Goal: Task Accomplishment & Management: Manage account settings

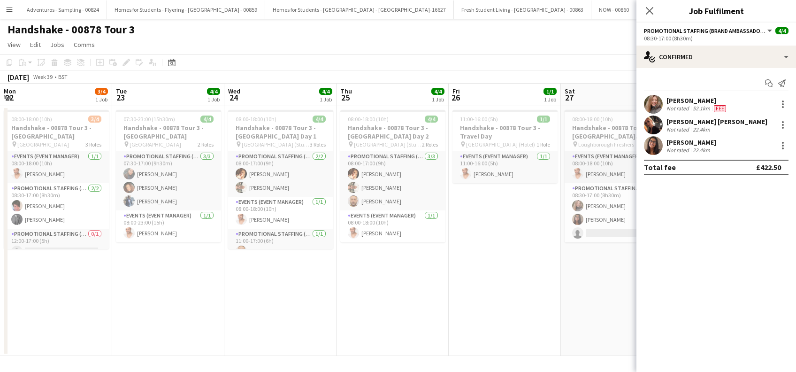
scroll to position [0, 323]
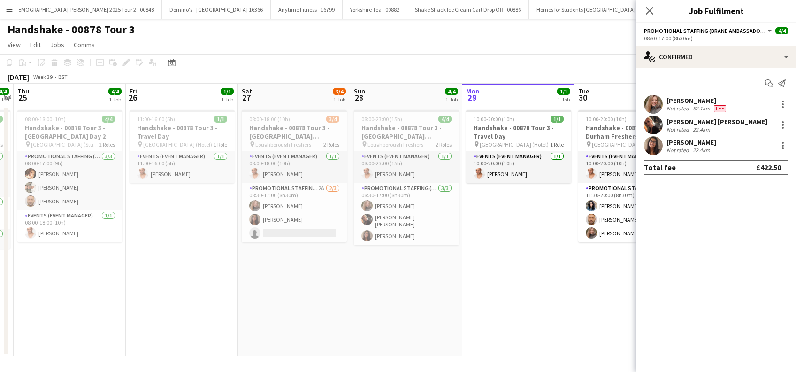
click at [308, 278] on app-date-cell "08:00-18:00 (10h) 3/4 Handshake - 00878 Tour 3 - Loughborough Freshers Day 1 pi…" at bounding box center [294, 231] width 112 height 250
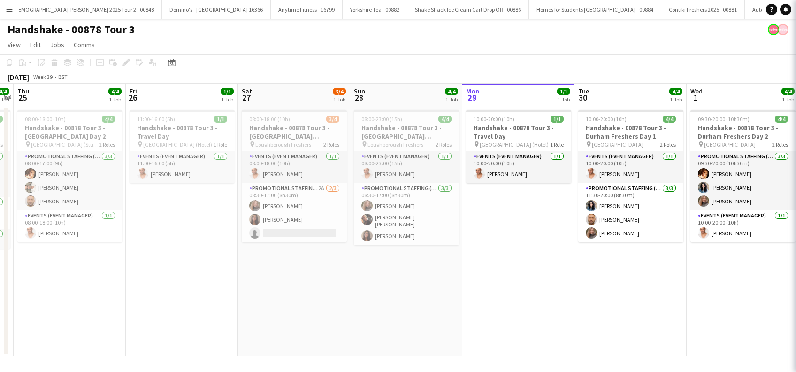
scroll to position [0, 322]
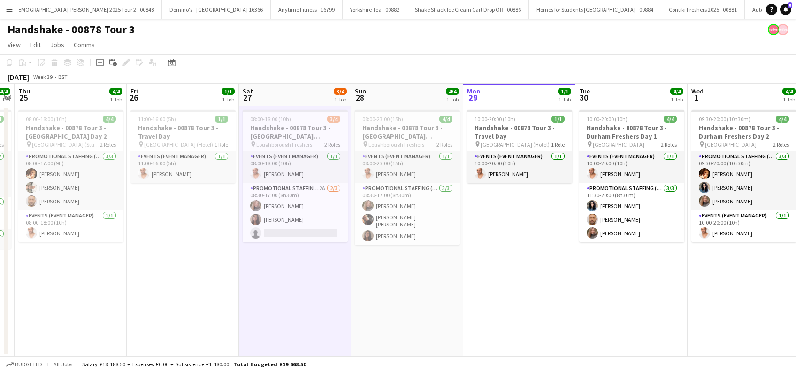
click at [403, 283] on app-date-cell "08:00-23:00 (15h) 4/4 Handshake - 00878 Tour 3 - Loughborough Freshers Day 2 pi…" at bounding box center [407, 231] width 112 height 250
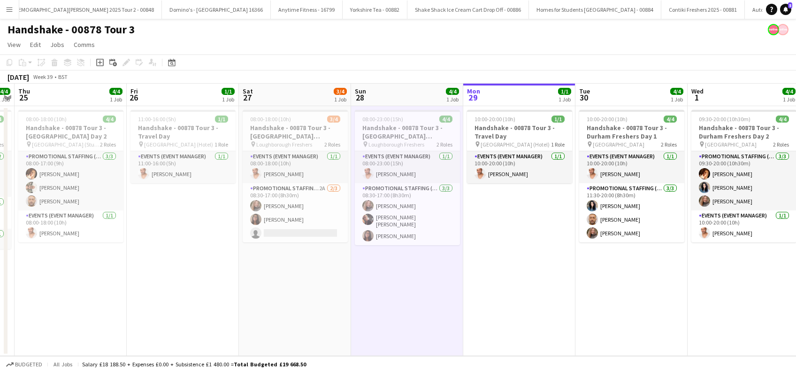
click at [514, 272] on app-date-cell "10:00-20:00 (10h) 1/1 Handshake - 00878 Tour 3 - Travel Day pin Durham (Hotel) …" at bounding box center [519, 231] width 112 height 250
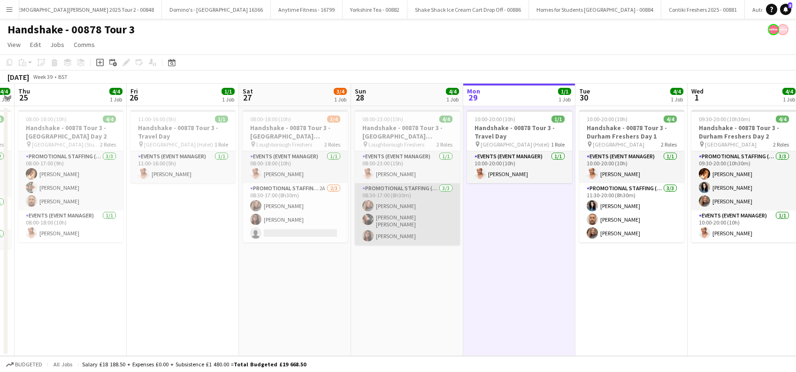
click at [406, 218] on app-card-role "Promotional Staffing (Brand Ambassadors) 3/3 08:30-17:00 (8h30m) Lorraine Sadle…" at bounding box center [407, 214] width 105 height 62
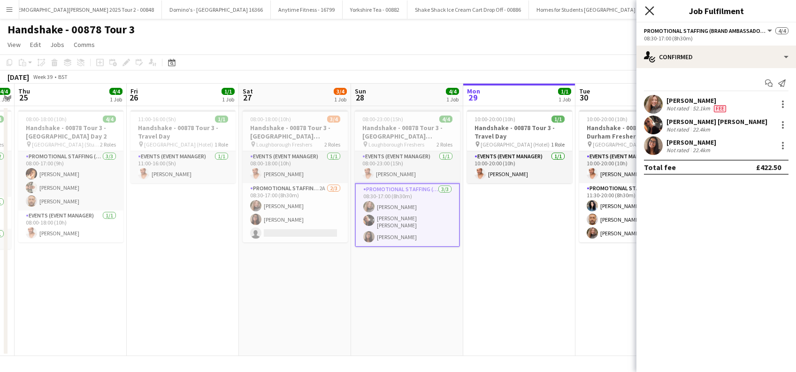
click at [651, 12] on icon at bounding box center [649, 10] width 9 height 9
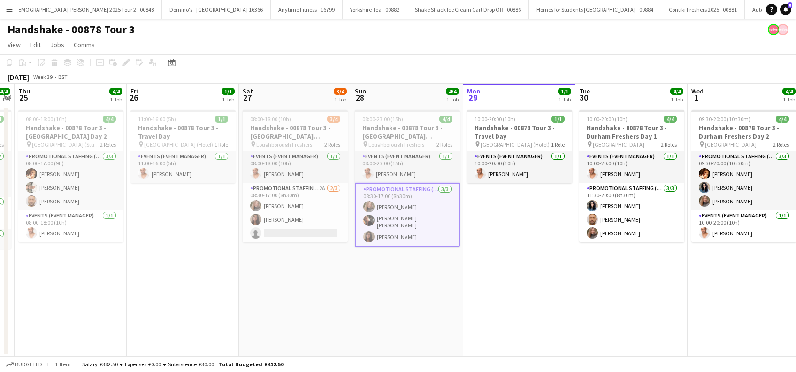
click at [541, 311] on app-date-cell "10:00-20:00 (10h) 1/1 Handshake - 00878 Tour 3 - Travel Day pin Durham (Hotel) …" at bounding box center [519, 231] width 112 height 250
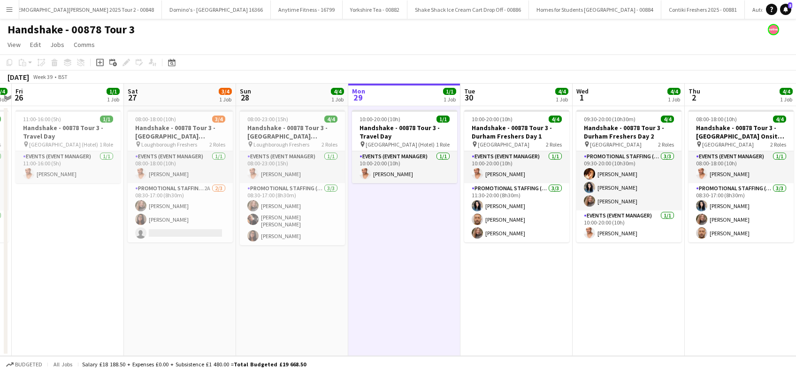
scroll to position [0, 444]
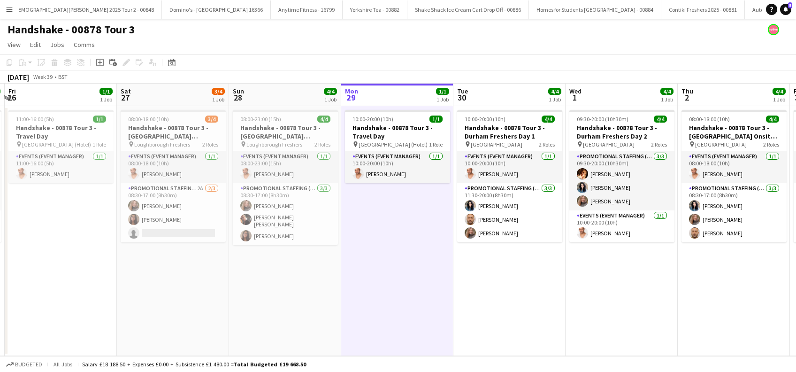
drag, startPoint x: 626, startPoint y: 305, endPoint x: 504, endPoint y: 306, distance: 122.1
click at [504, 306] on app-calendar-viewport "Mon 22 3/4 1 Job Tue 23 4/4 1 Job Wed 24 4/4 1 Job Thu 25 4/4 1 Job Fri 26 1/1 …" at bounding box center [398, 220] width 796 height 272
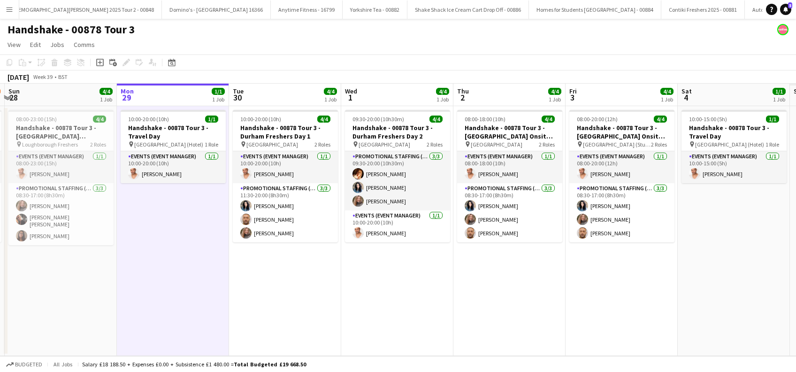
scroll to position [0, 332]
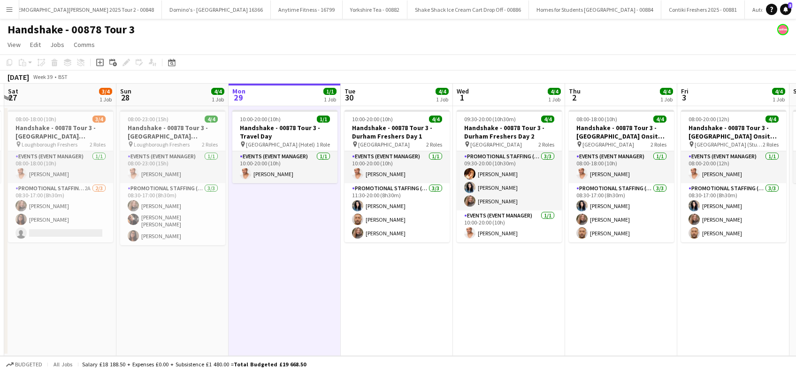
drag, startPoint x: 624, startPoint y: 288, endPoint x: 512, endPoint y: 311, distance: 115.1
click at [512, 311] on app-calendar-viewport "Wed 24 4/4 1 Job Thu 25 4/4 1 Job Fri 26 1/1 1 Job Sat 27 3/4 1 Job Sun 28 4/4 …" at bounding box center [398, 220] width 796 height 272
click at [788, 7] on span "5" at bounding box center [790, 5] width 4 height 6
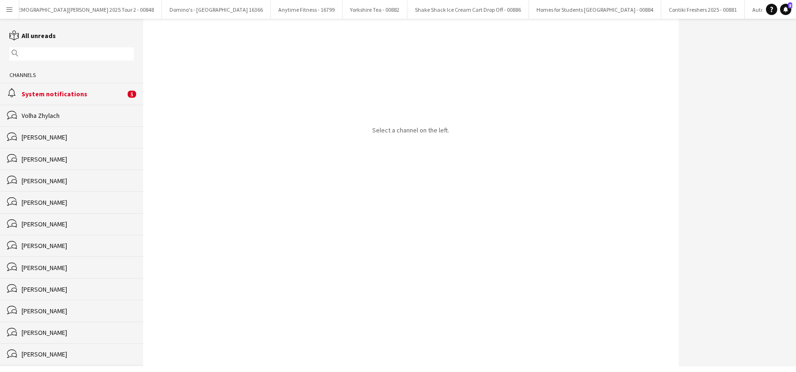
click at [61, 100] on div "alarm System notifications 5" at bounding box center [71, 94] width 143 height 22
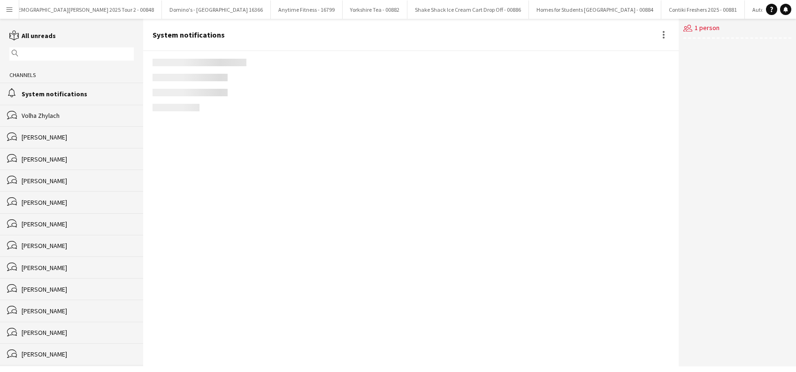
scroll to position [1120, 0]
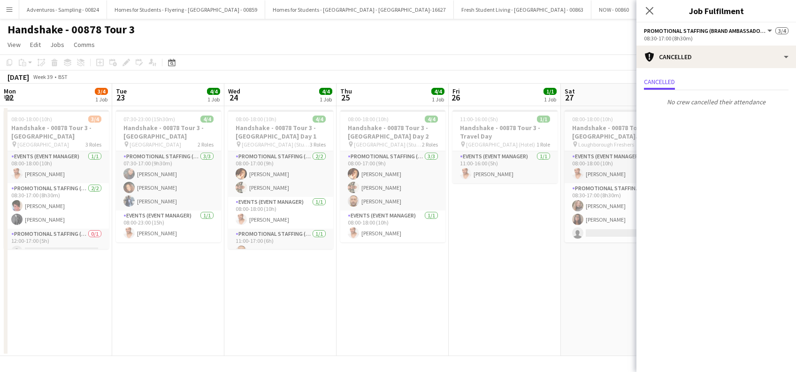
scroll to position [0, 323]
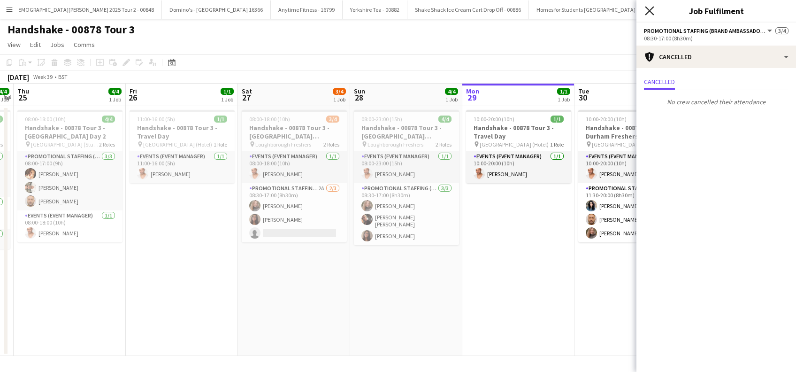
click at [650, 8] on icon "Close pop-in" at bounding box center [649, 10] width 9 height 9
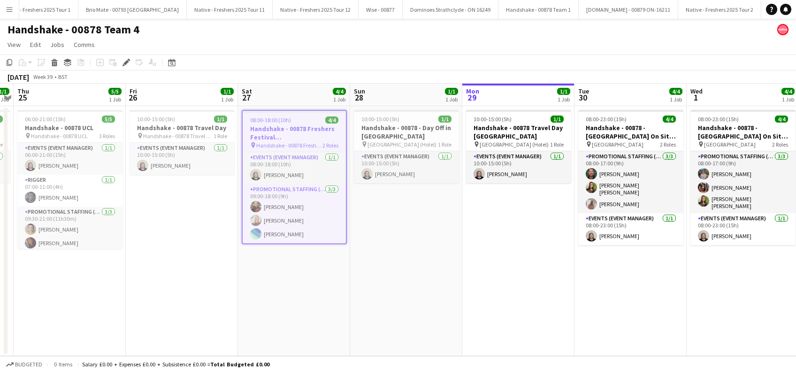
drag, startPoint x: 271, startPoint y: 268, endPoint x: 329, endPoint y: 261, distance: 58.7
click at [271, 268] on app-date-cell "08:00-18:00 (10h) 4/4 Handshake - 00878 Freshers Festival Manchester pin Handsh…" at bounding box center [294, 231] width 112 height 250
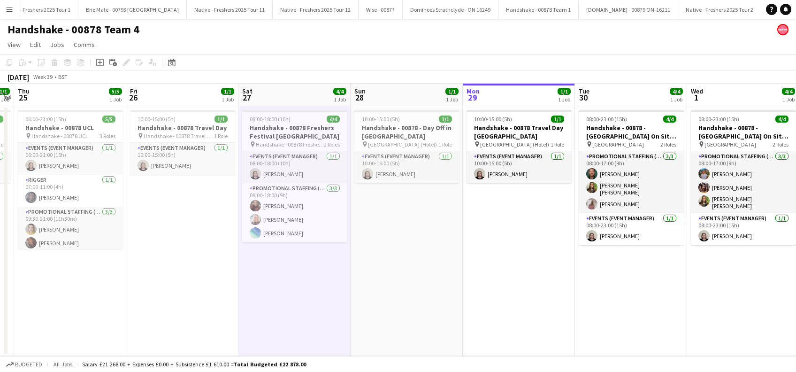
click at [405, 254] on app-date-cell "10:00-15:00 (5h) 1/1 Handshake - 00878 - Day Off in Manchester pin Manchester (…" at bounding box center [407, 231] width 112 height 250
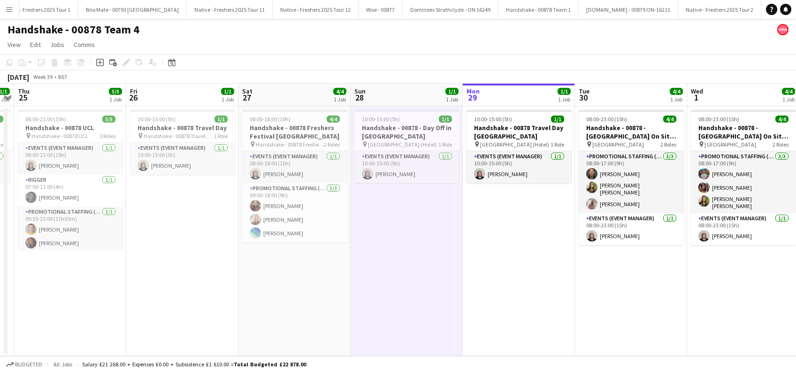
scroll to position [0, 322]
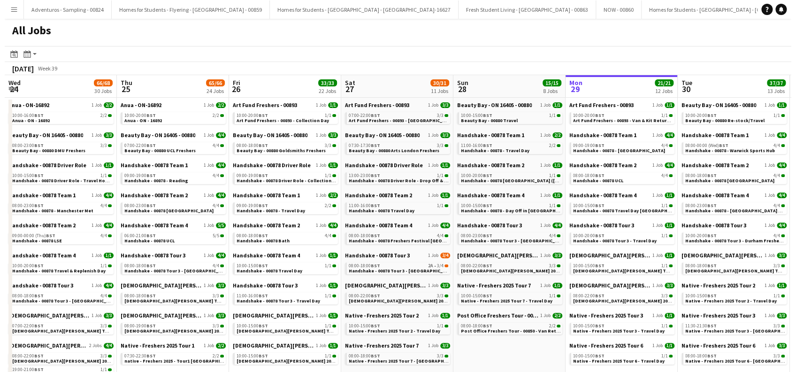
scroll to position [0, 224]
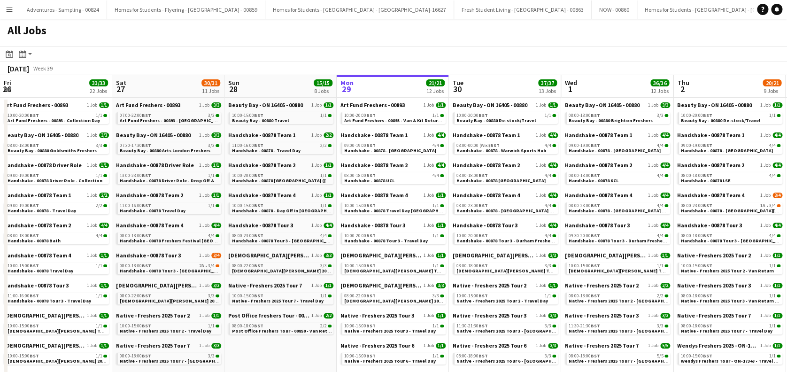
click at [11, 4] on button "Menu" at bounding box center [9, 9] width 19 height 19
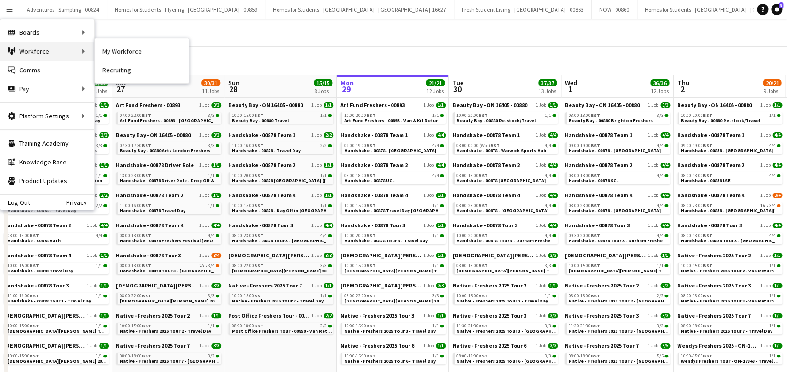
click at [53, 47] on div "Workforce Workforce" at bounding box center [47, 51] width 94 height 19
click at [59, 31] on div "Boards Boards" at bounding box center [47, 32] width 94 height 19
click at [38, 54] on div "Workforce Workforce" at bounding box center [47, 51] width 94 height 19
click at [31, 53] on div "Workforce Workforce" at bounding box center [47, 51] width 94 height 19
click at [131, 54] on link "My Workforce" at bounding box center [142, 51] width 94 height 19
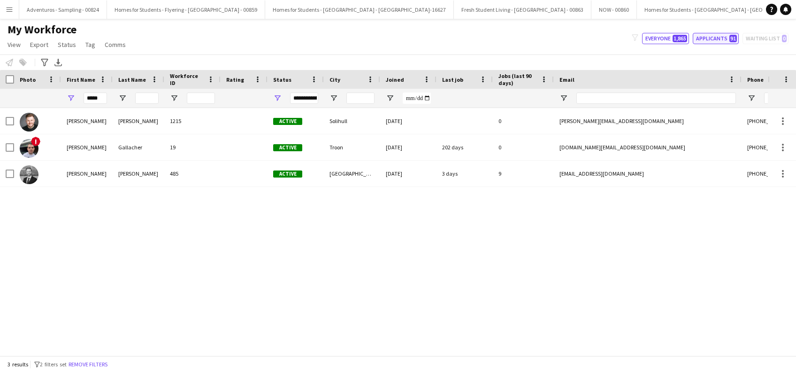
click at [717, 38] on button "Applicants 91" at bounding box center [716, 38] width 46 height 11
type input "**********"
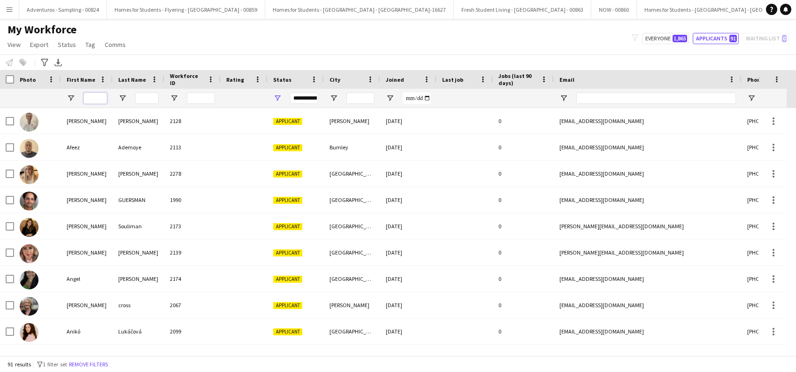
click at [94, 99] on input "First Name Filter Input" at bounding box center [95, 97] width 23 height 11
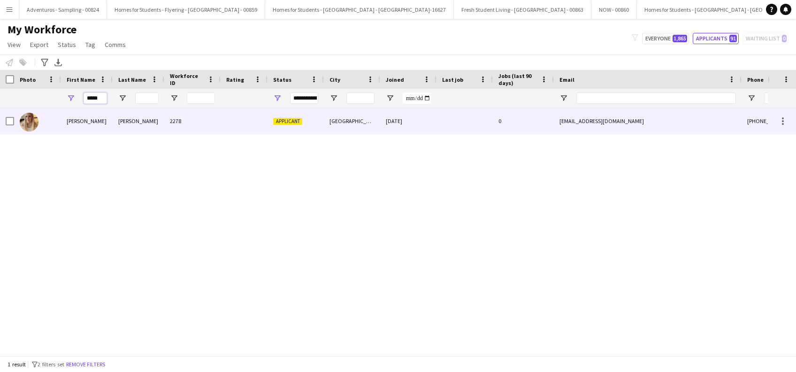
type input "*****"
click at [77, 124] on div "Aimee" at bounding box center [87, 121] width 52 height 26
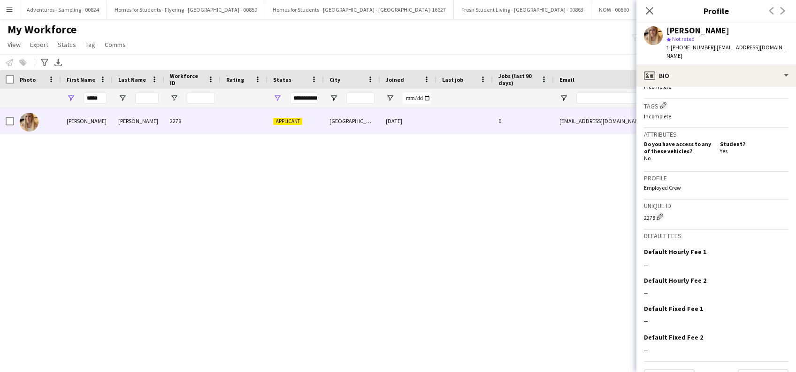
scroll to position [355, 0]
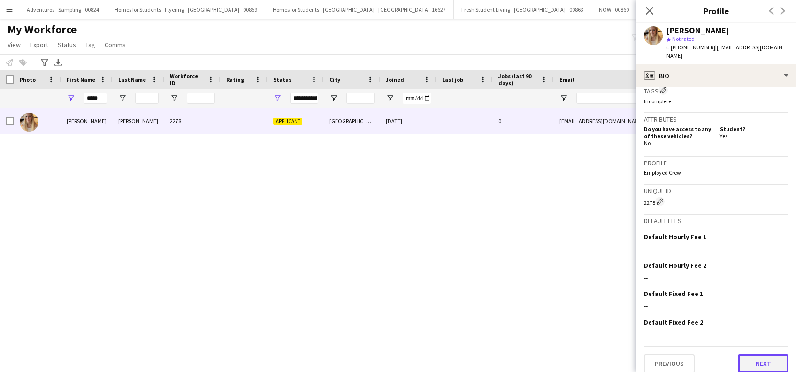
click at [747, 355] on button "Next" at bounding box center [763, 363] width 51 height 19
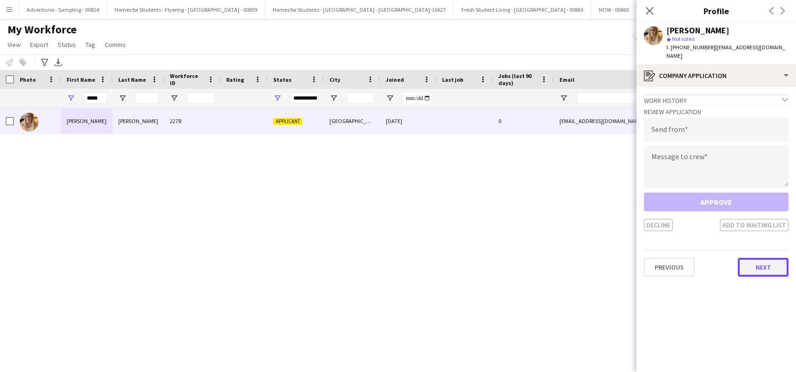
click at [761, 258] on button "Next" at bounding box center [763, 267] width 51 height 19
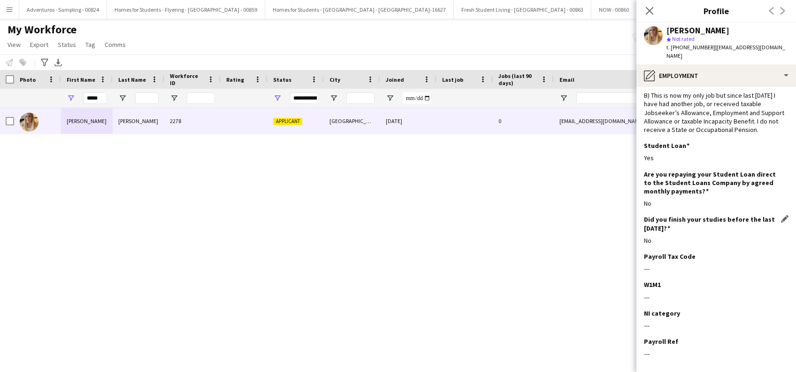
scroll to position [81, 0]
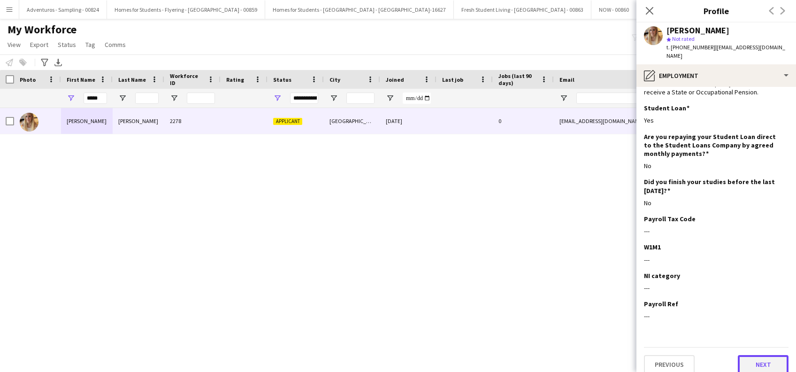
click at [751, 360] on button "Next" at bounding box center [763, 364] width 51 height 19
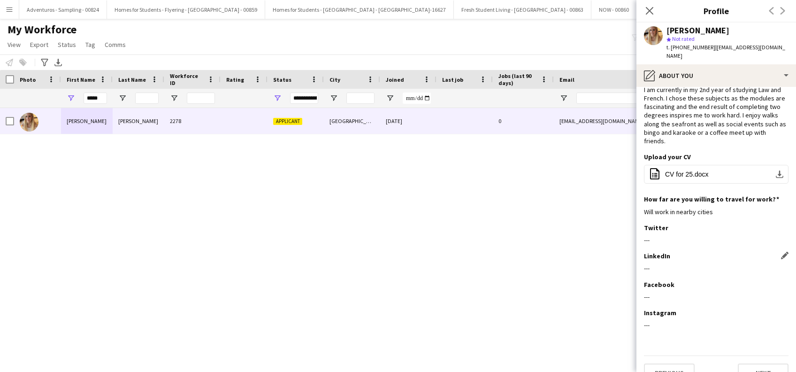
scroll to position [30, 0]
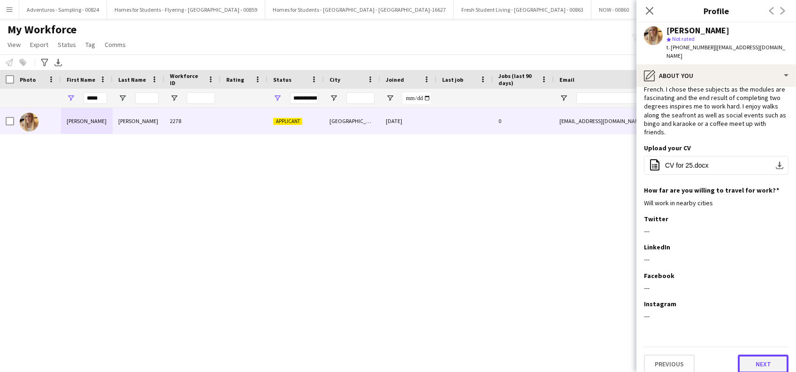
click at [759, 354] on button "Next" at bounding box center [763, 363] width 51 height 19
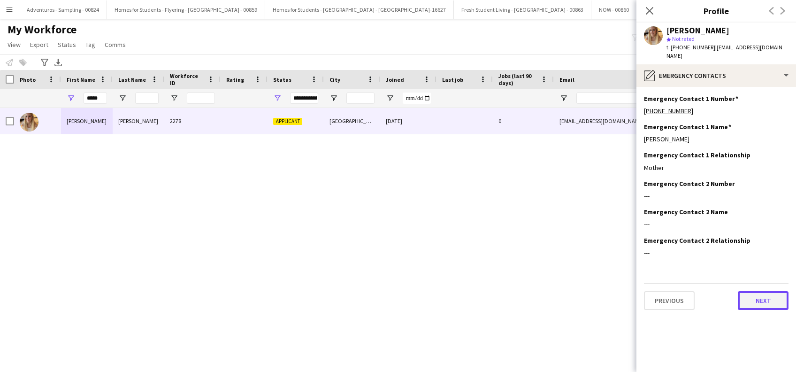
click at [755, 293] on button "Next" at bounding box center [763, 300] width 51 height 19
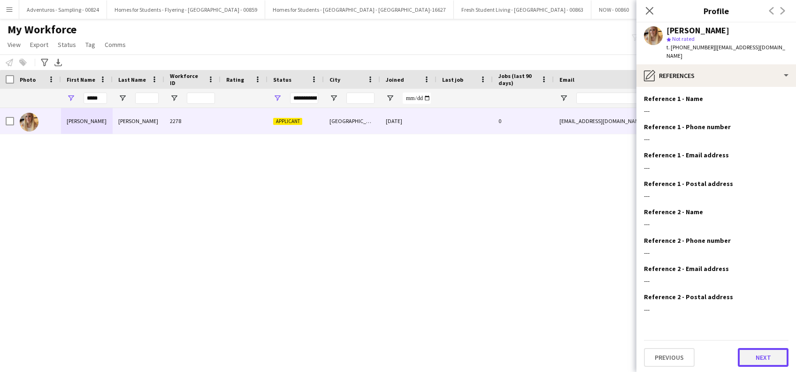
click at [763, 356] on button "Next" at bounding box center [763, 357] width 51 height 19
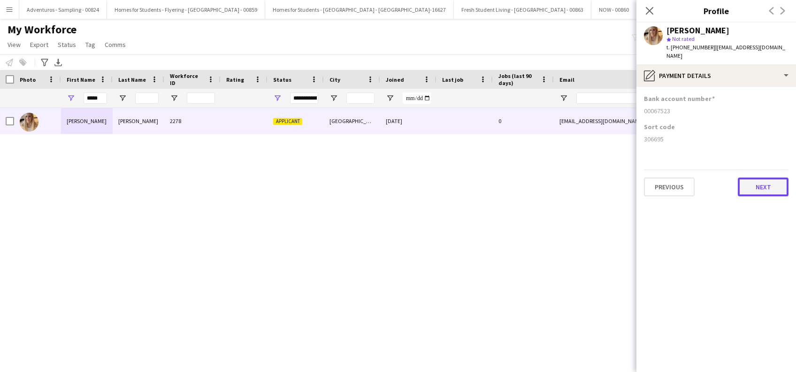
click at [771, 177] on button "Next" at bounding box center [763, 186] width 51 height 19
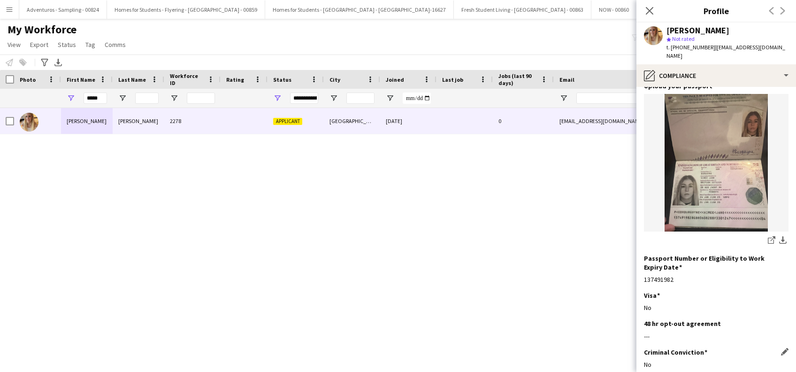
scroll to position [117, 0]
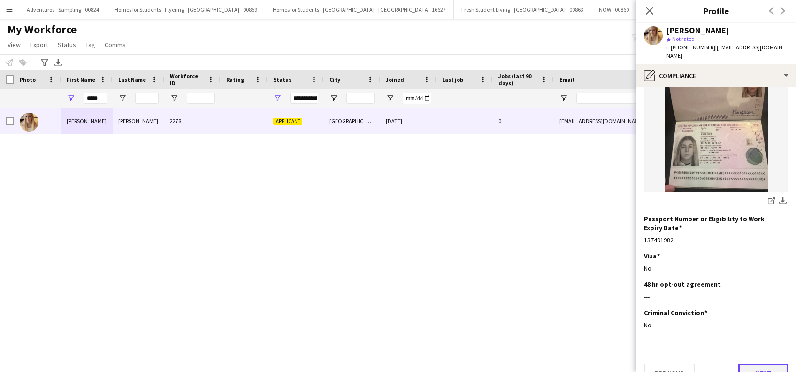
click at [768, 363] on button "Next" at bounding box center [763, 372] width 51 height 19
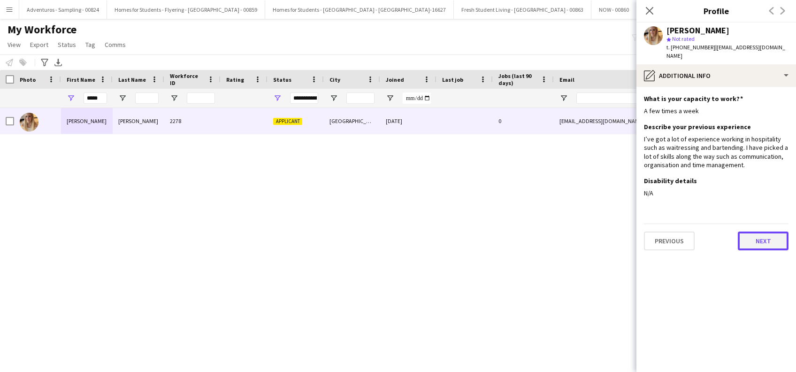
click at [760, 235] on button "Next" at bounding box center [763, 240] width 51 height 19
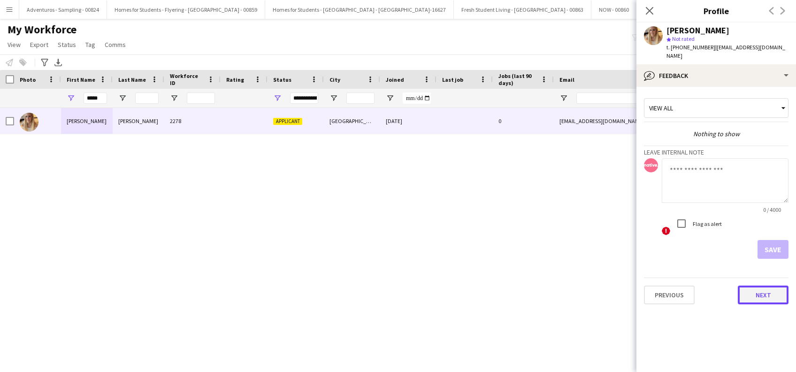
click at [768, 290] on button "Next" at bounding box center [763, 294] width 51 height 19
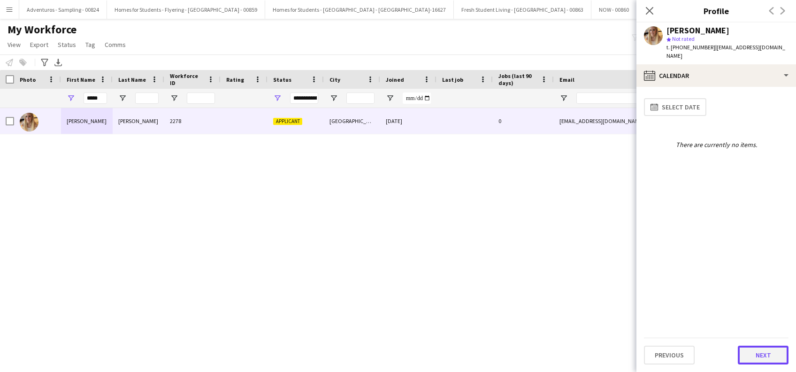
click at [761, 354] on button "Next" at bounding box center [763, 355] width 51 height 19
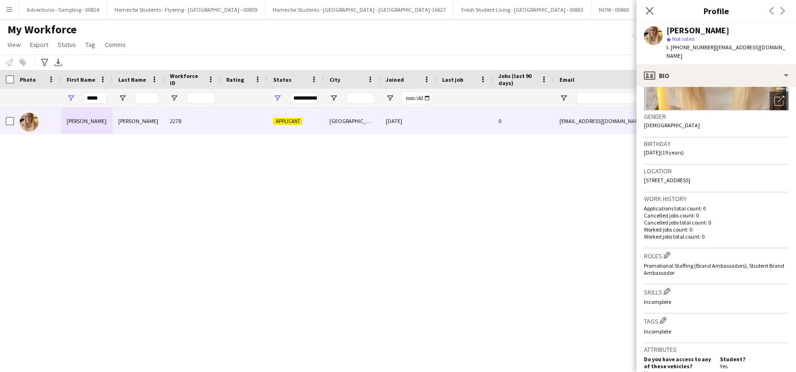
scroll to position [188, 0]
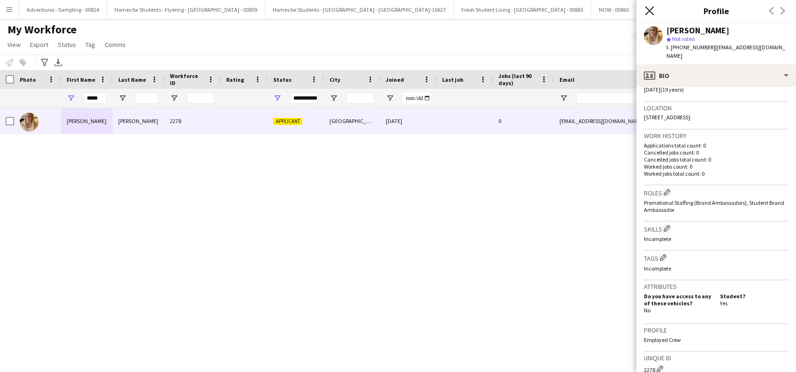
click at [651, 8] on icon "Close pop-in" at bounding box center [649, 10] width 9 height 9
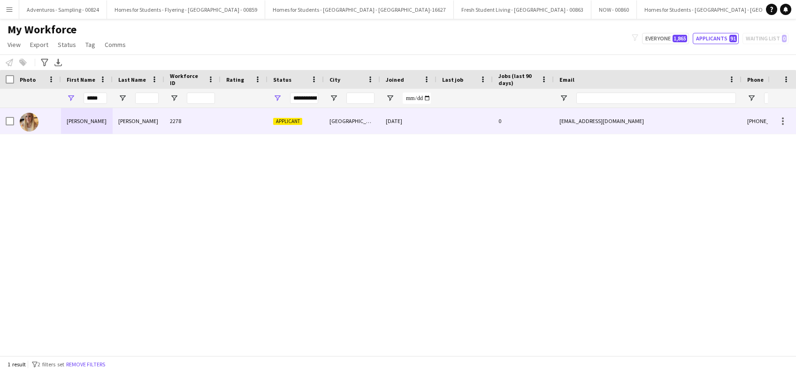
click at [72, 121] on div "Aimee" at bounding box center [87, 121] width 52 height 26
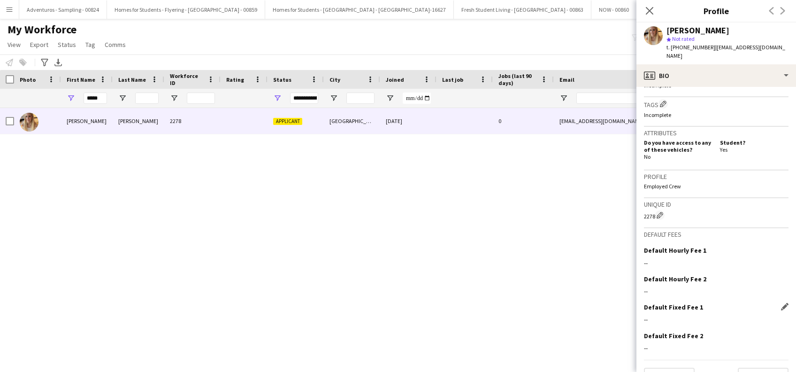
scroll to position [355, 0]
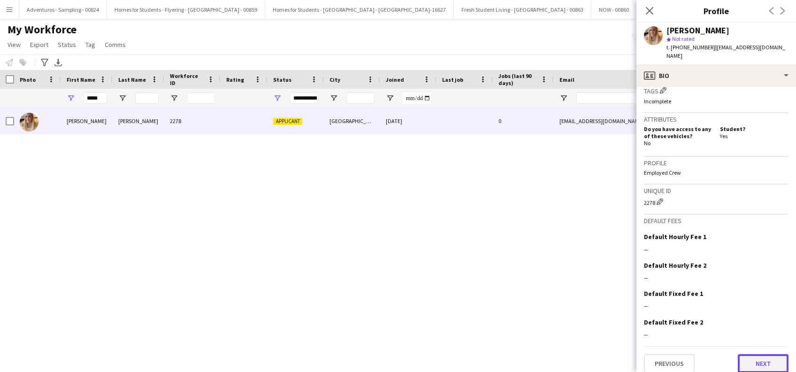
click at [769, 354] on button "Next" at bounding box center [763, 363] width 51 height 19
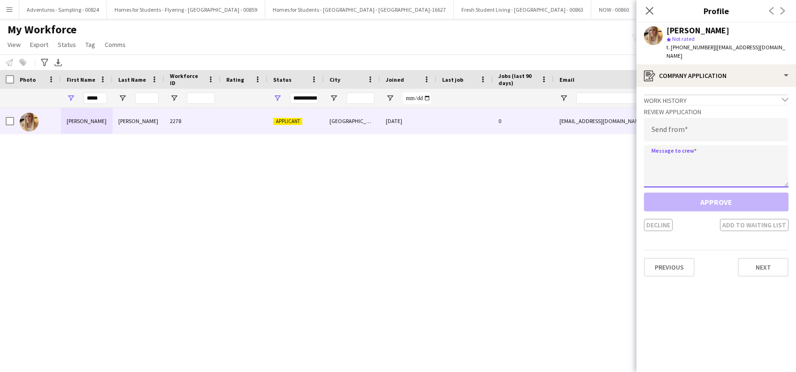
click at [661, 147] on textarea at bounding box center [716, 166] width 145 height 42
paste textarea "**********"
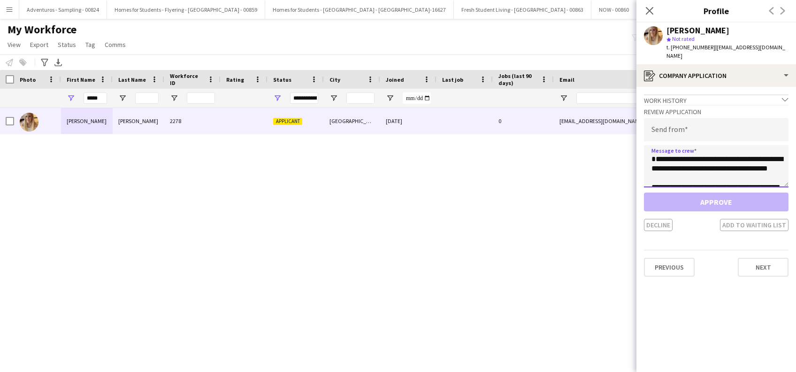
scroll to position [475, 0]
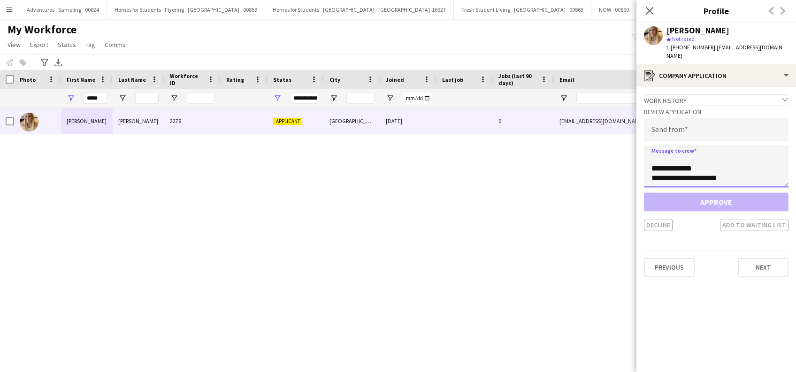
type textarea "**********"
click at [706, 118] on input "email" at bounding box center [716, 129] width 145 height 23
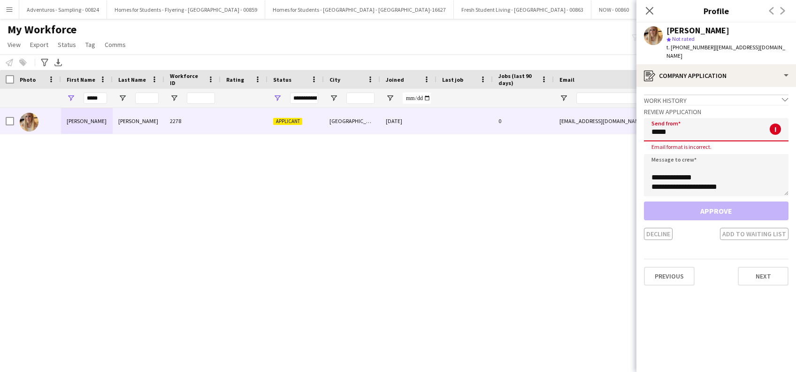
type input "**********"
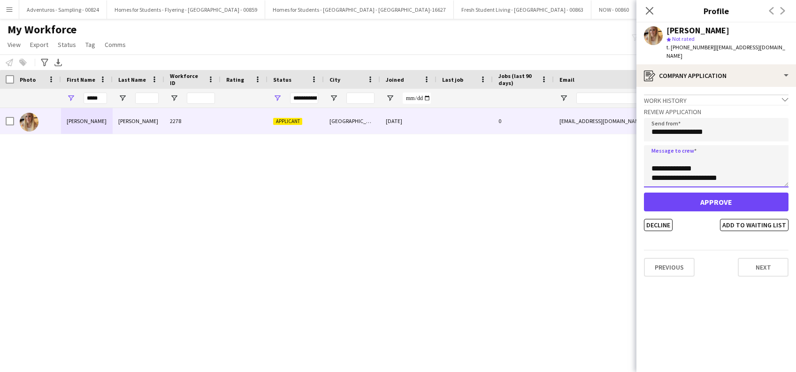
click at [736, 152] on textarea at bounding box center [716, 166] width 145 height 42
paste textarea "**********"
type textarea "**********"
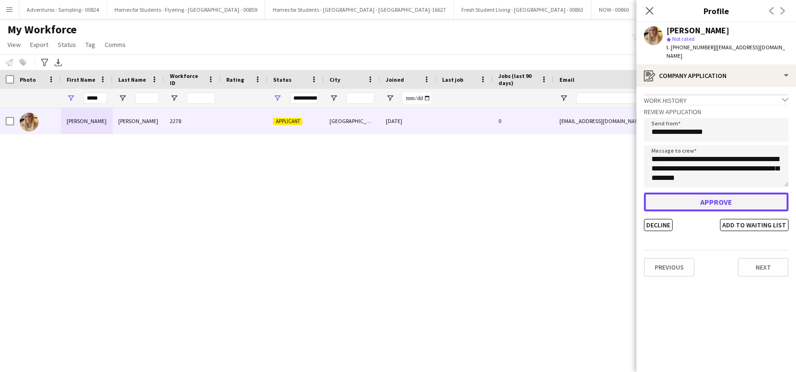
click at [713, 192] on button "Approve" at bounding box center [716, 201] width 145 height 19
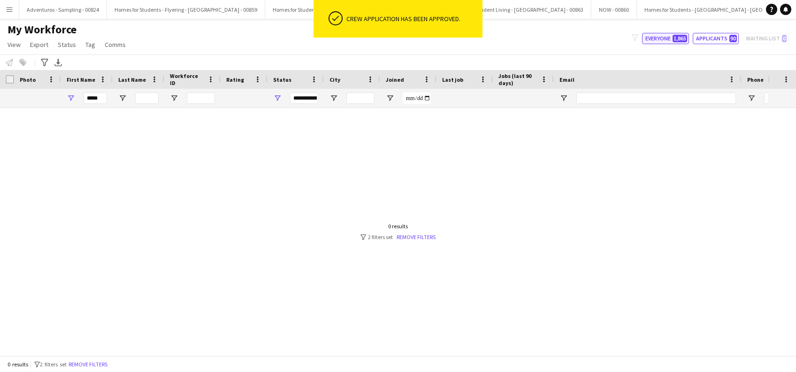
click at [664, 41] on button "Everyone 1,865" at bounding box center [665, 38] width 47 height 11
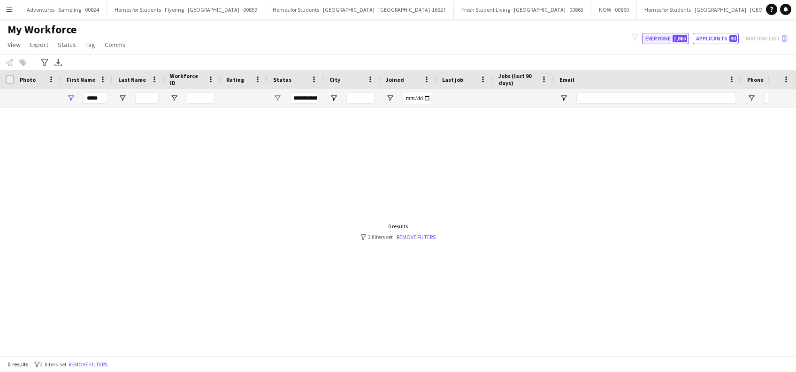
type input "**********"
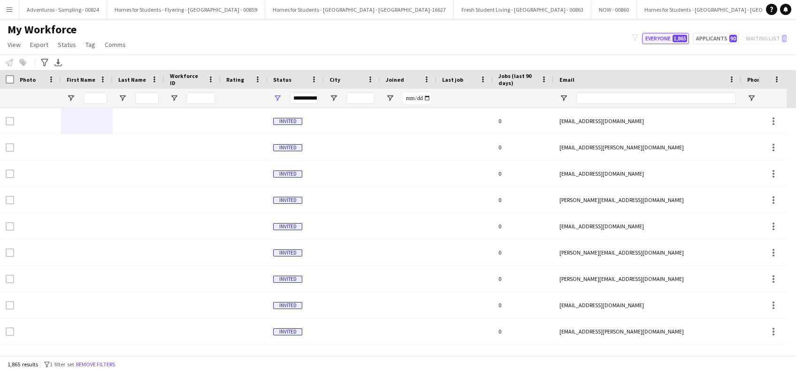
click at [674, 37] on button "Everyone 1,865" at bounding box center [665, 38] width 47 height 11
click at [102, 99] on input "First Name Filter Input" at bounding box center [95, 97] width 23 height 11
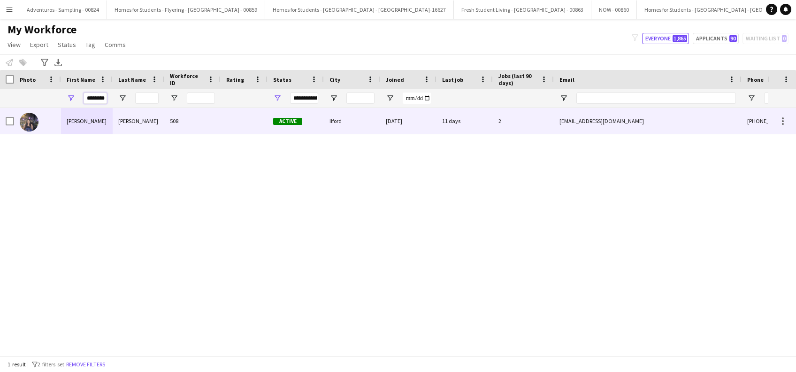
type input "********"
click at [126, 124] on div "Patel" at bounding box center [139, 121] width 52 height 26
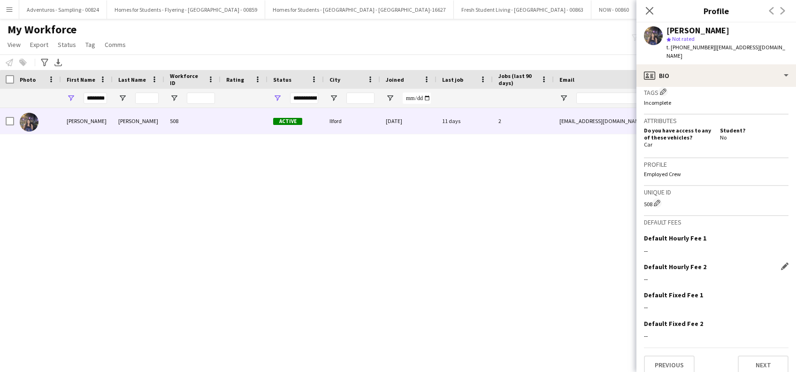
scroll to position [383, 0]
click at [672, 354] on button "Previous" at bounding box center [669, 363] width 51 height 19
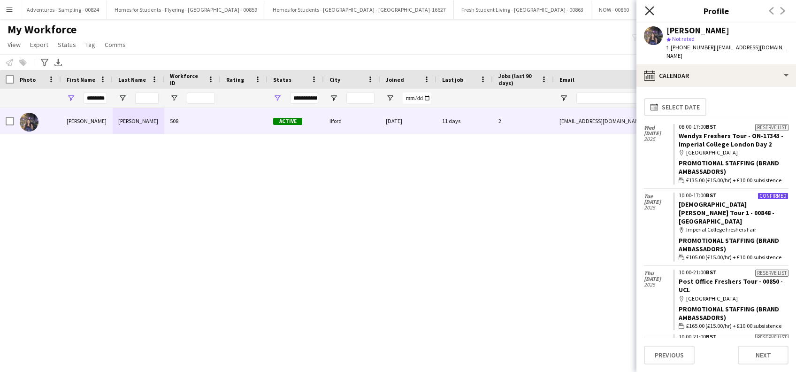
click at [646, 10] on icon "Close pop-in" at bounding box center [649, 10] width 9 height 9
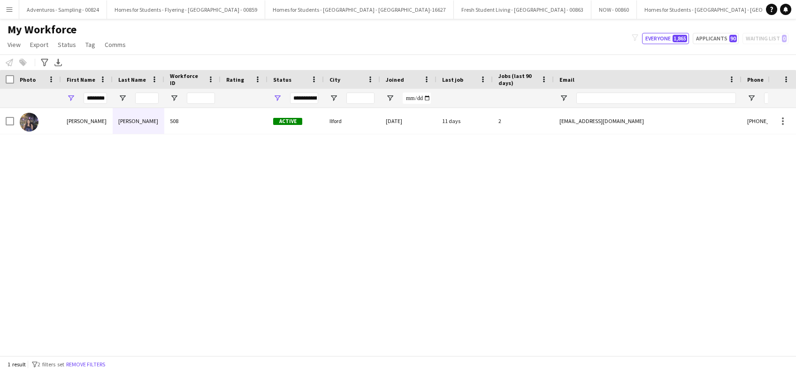
click at [11, 11] on app-icon "Menu" at bounding box center [10, 10] width 8 height 8
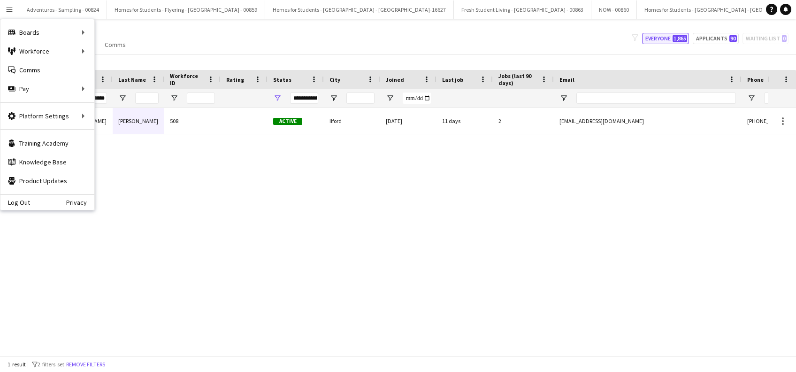
click at [660, 38] on button "Everyone 1,865" at bounding box center [665, 38] width 47 height 11
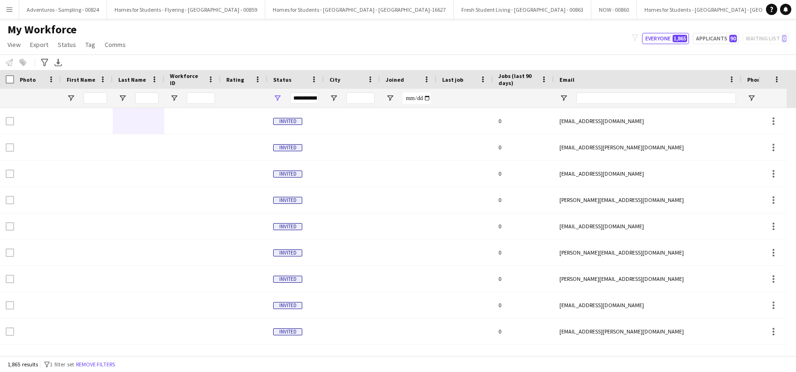
click at [12, 8] on app-icon "Menu" at bounding box center [10, 10] width 8 height 8
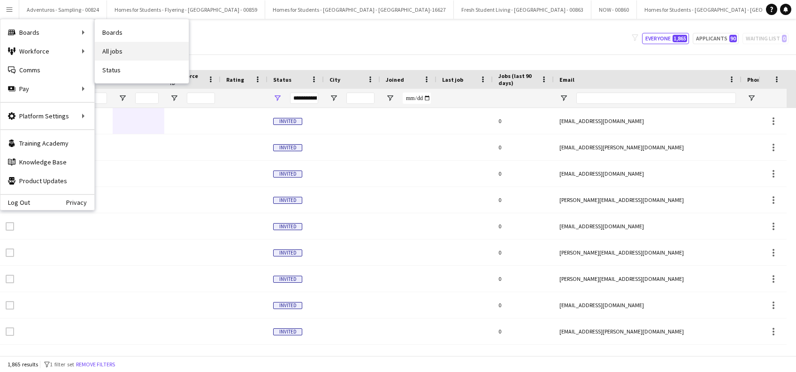
click at [118, 53] on link "All jobs" at bounding box center [142, 51] width 94 height 19
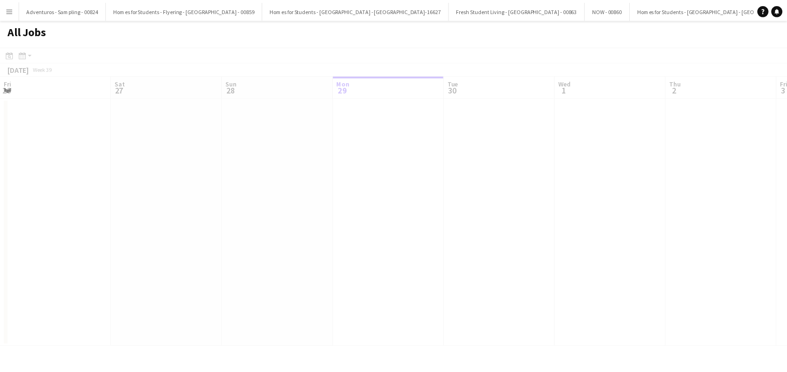
scroll to position [0, 224]
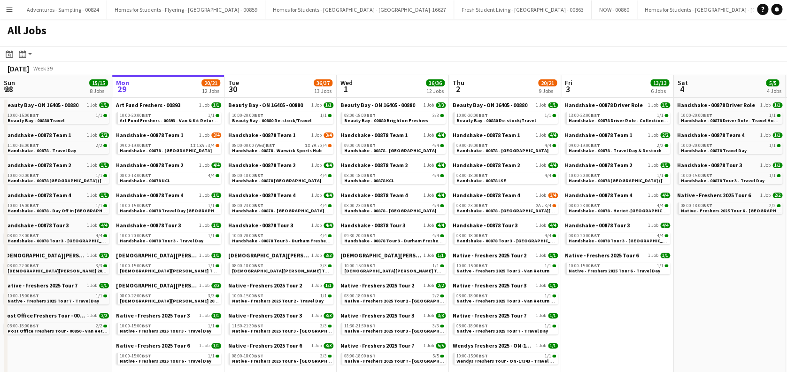
click at [180, 154] on div "Handshake - 00878 Team 1 1 Job 3/4 09:00-19:00 BST 1I 13A • 3/4 Handshake - 008…" at bounding box center [168, 146] width 105 height 30
click at [182, 147] on div "09:00-19:00 BST 1I 13A • 3/4" at bounding box center [170, 145] width 100 height 5
click at [279, 179] on span "Handshake - 00878 Imperial College" at bounding box center [276, 180] width 89 height 6
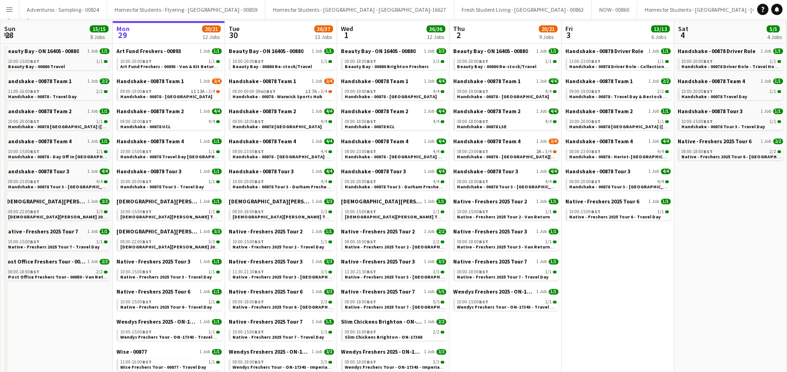
scroll to position [0, 0]
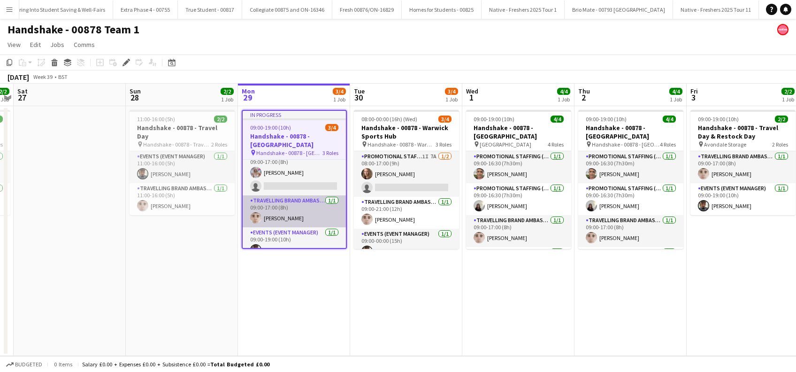
scroll to position [12, 0]
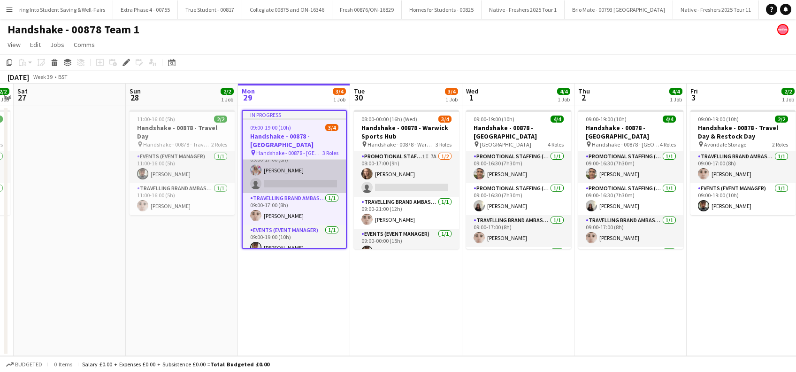
click at [285, 166] on app-card-role "Promotional Staffing (Brand Ambassadors) 1I 13A 1/2 09:00-17:00 (8h) Lucy Franc…" at bounding box center [294, 170] width 103 height 46
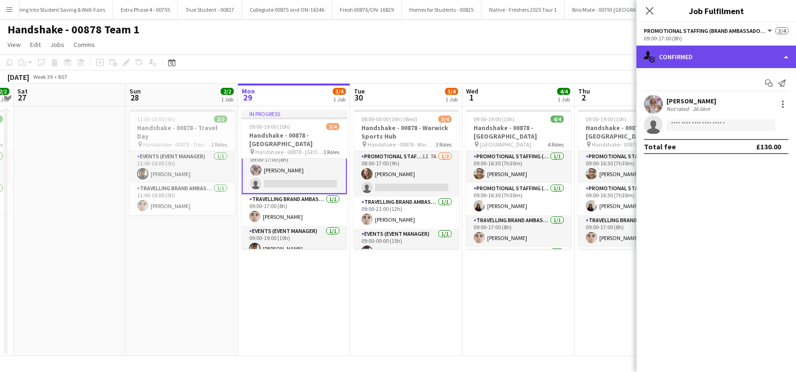
click at [714, 56] on div "single-neutral-actions-check-2 Confirmed" at bounding box center [717, 57] width 160 height 23
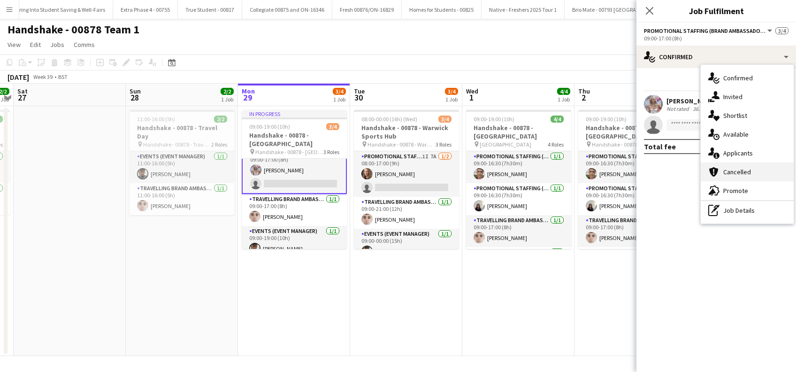
click at [739, 171] on span "Cancelled" at bounding box center [737, 172] width 28 height 8
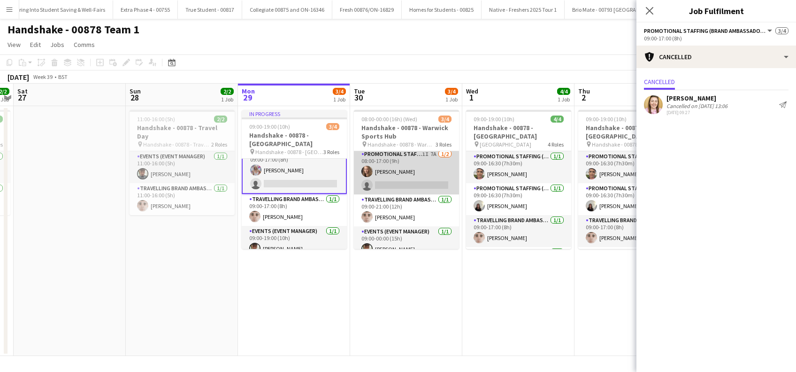
scroll to position [0, 0]
click at [394, 185] on app-card-role "Promotional Staffing (Brand Ambassadors) 1I 7A [DATE] 08:00-17:00 (9h) [PERSON_…" at bounding box center [406, 174] width 105 height 46
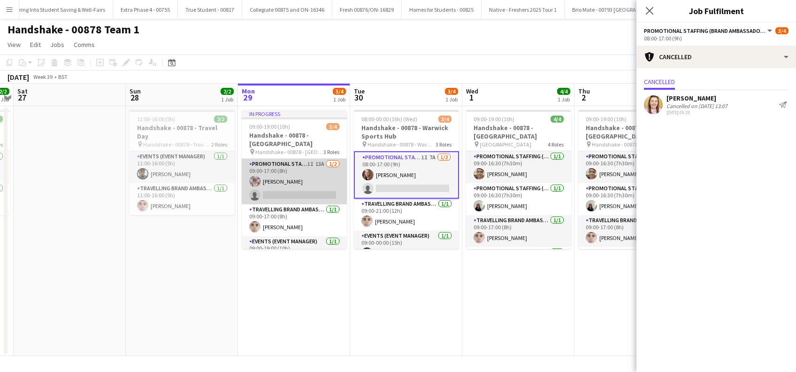
click at [281, 184] on app-card-role "Promotional Staffing (Brand Ambassadors) 1I 13A 1/2 09:00-17:00 (8h) Lucy Franc…" at bounding box center [294, 182] width 105 height 46
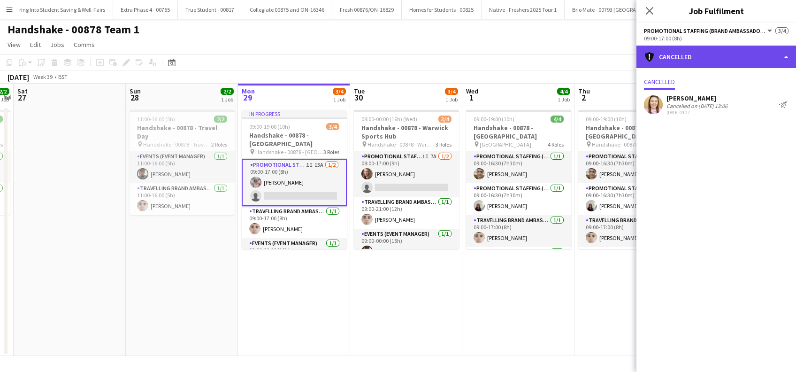
click at [722, 51] on div "cancellation Cancelled" at bounding box center [717, 57] width 160 height 23
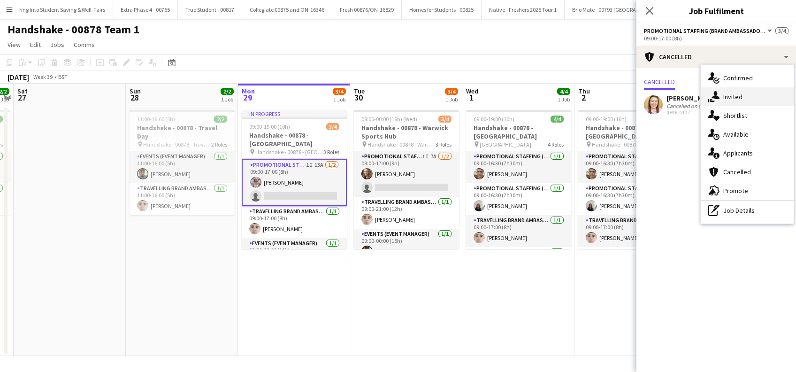
click at [739, 90] on div "single-neutral-actions-share-1 Invited" at bounding box center [747, 96] width 93 height 19
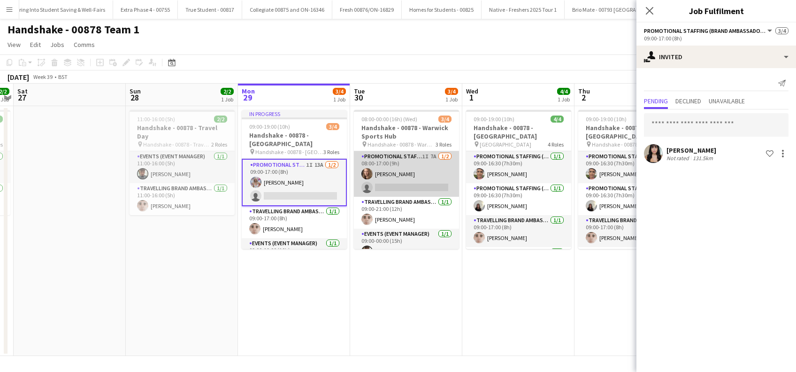
click at [404, 170] on app-card-role "Promotional Staffing (Brand Ambassadors) 1I 7A [DATE] 08:00-17:00 (9h) [PERSON_…" at bounding box center [406, 174] width 105 height 46
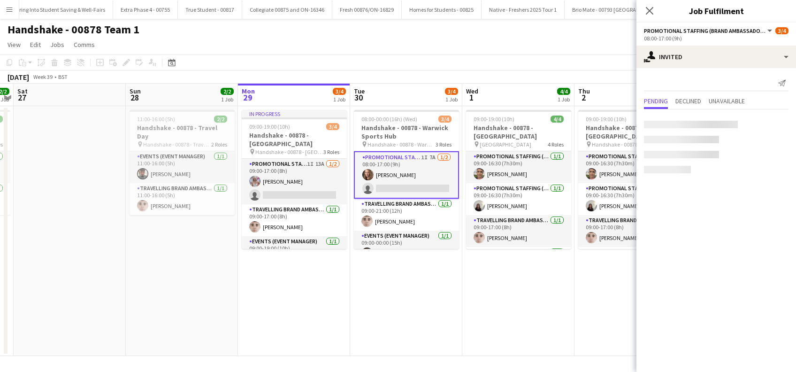
scroll to position [0, 323]
click at [402, 172] on app-card-role "Promotional Staffing (Brand Ambassadors) 1I 7A [DATE] 08:00-17:00 (9h) [PERSON_…" at bounding box center [406, 174] width 105 height 47
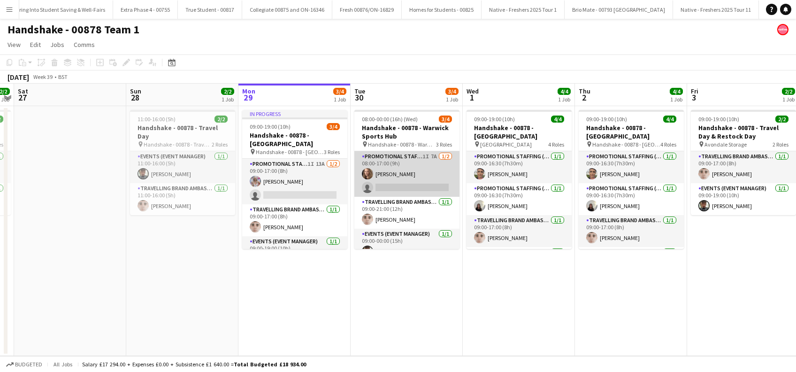
click at [402, 172] on app-card-role "Promotional Staffing (Brand Ambassadors) 1I 7A [DATE] 08:00-17:00 (9h) [PERSON_…" at bounding box center [406, 174] width 105 height 46
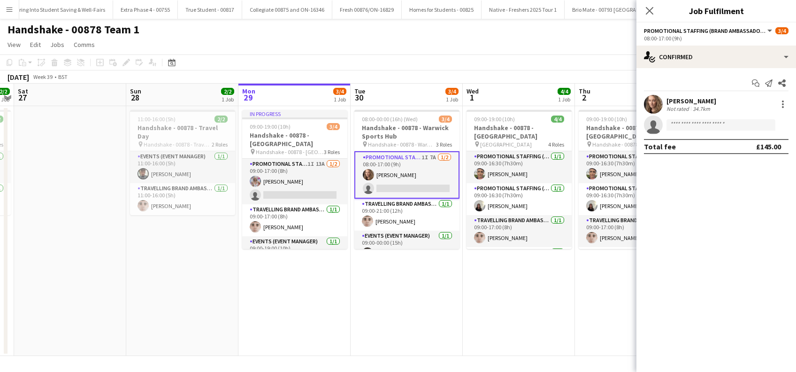
click at [402, 188] on app-card-role "Promotional Staffing (Brand Ambassadors) 1I 7A [DATE] 08:00-17:00 (9h) [PERSON_…" at bounding box center [406, 174] width 105 height 47
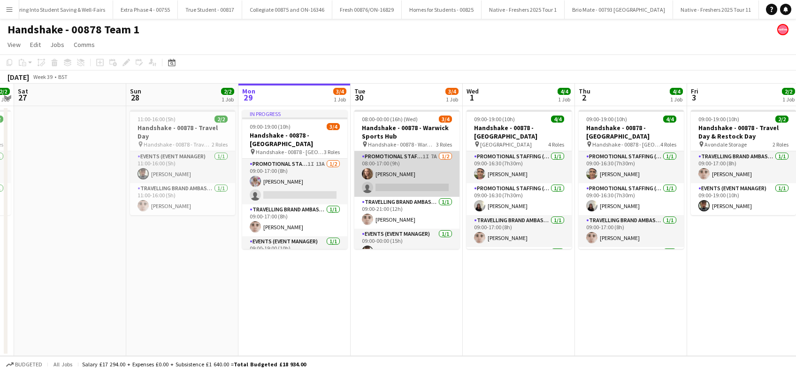
click at [402, 189] on app-card-role "Promotional Staffing (Brand Ambassadors) 1I 7A [DATE] 08:00-17:00 (9h) [PERSON_…" at bounding box center [406, 174] width 105 height 46
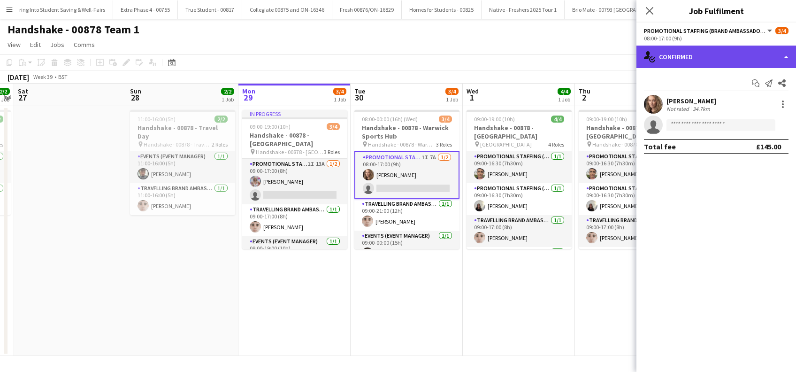
click at [730, 61] on div "single-neutral-actions-check-2 Confirmed" at bounding box center [717, 57] width 160 height 23
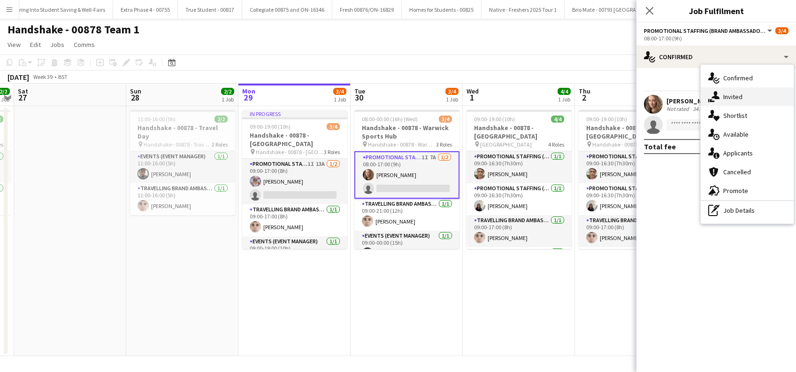
click at [723, 100] on div "single-neutral-actions-share-1 Invited" at bounding box center [747, 96] width 93 height 19
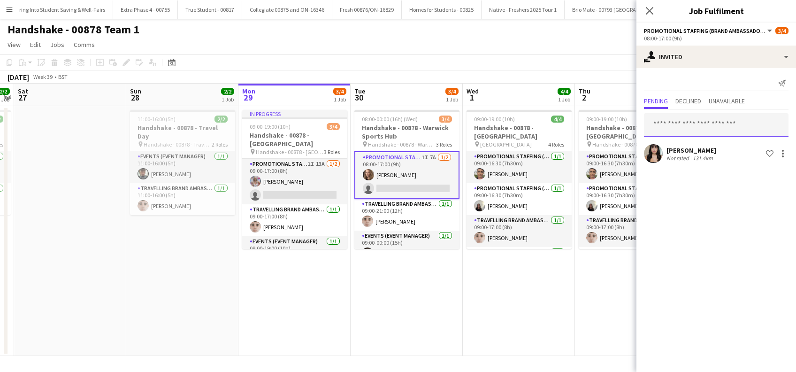
click at [685, 127] on input "text" at bounding box center [716, 124] width 145 height 23
type input "****"
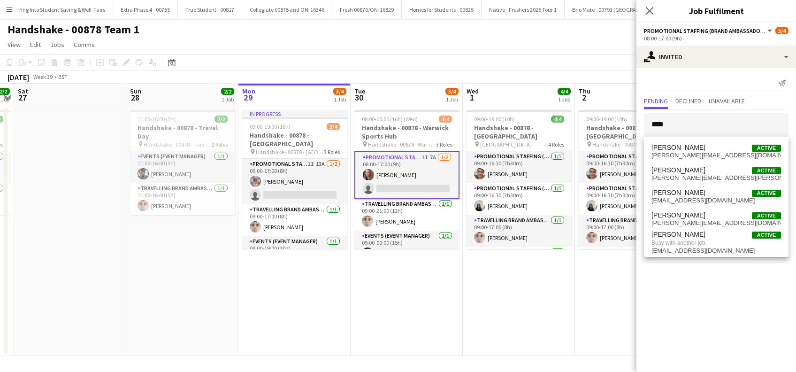
click at [410, 288] on app-date-cell "08:00-00:00 (16h) (Wed) 3/4 Handshake - 00878 - Warwick Sports Hub pin Handshak…" at bounding box center [407, 231] width 112 height 250
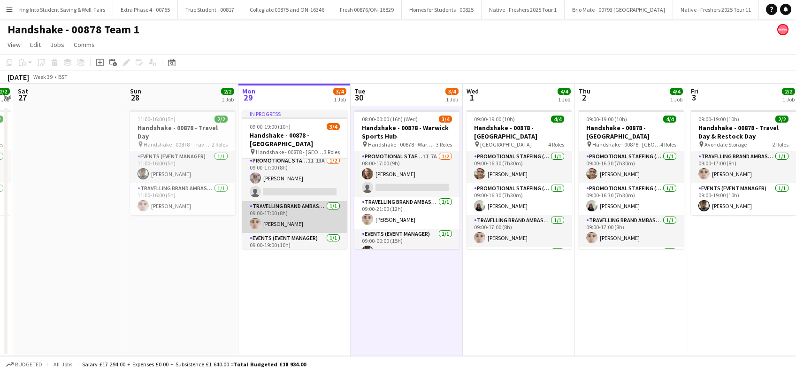
scroll to position [0, 0]
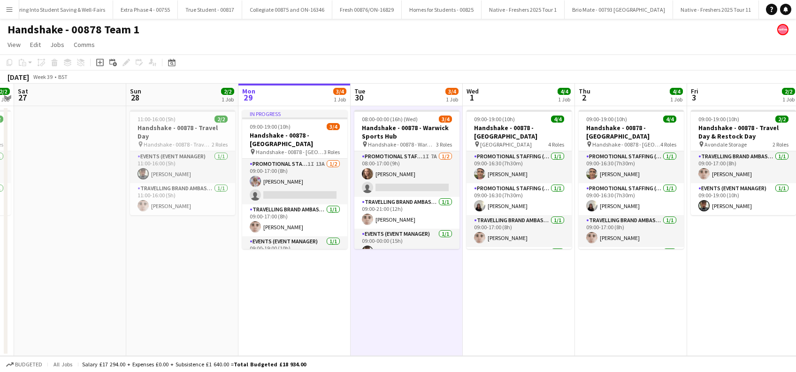
click at [318, 290] on app-date-cell "In progress 09:00-19:00 (10h) 3/4 Handshake - 00878 - Warwick pin Handshake - 0…" at bounding box center [294, 231] width 112 height 250
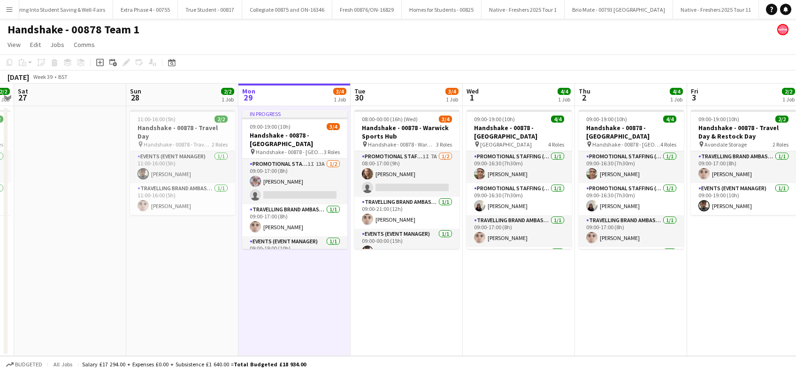
click at [451, 308] on app-date-cell "08:00-00:00 (16h) (Wed) 3/4 Handshake - 00878 - Warwick Sports Hub pin Handshak…" at bounding box center [407, 231] width 112 height 250
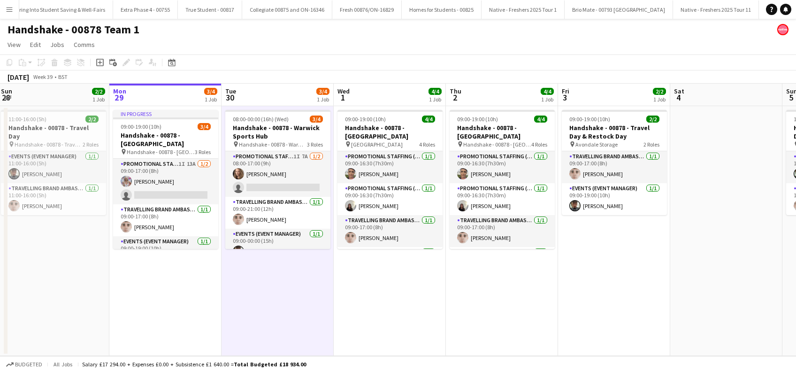
drag, startPoint x: 572, startPoint y: 315, endPoint x: 478, endPoint y: 322, distance: 93.7
click at [478, 322] on app-calendar-viewport "Wed 24 4/4 1 Job Thu 25 4/4 1 Job Fri 26 2/2 1 Job Sat 27 Sun 28 2/2 1 Job Mon …" at bounding box center [398, 220] width 796 height 272
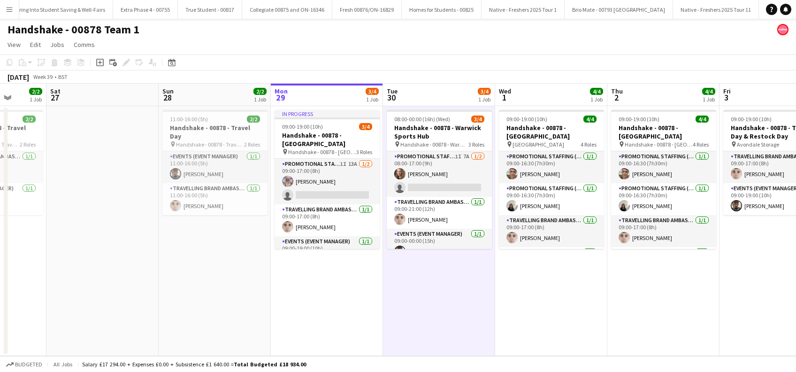
scroll to position [0, 271]
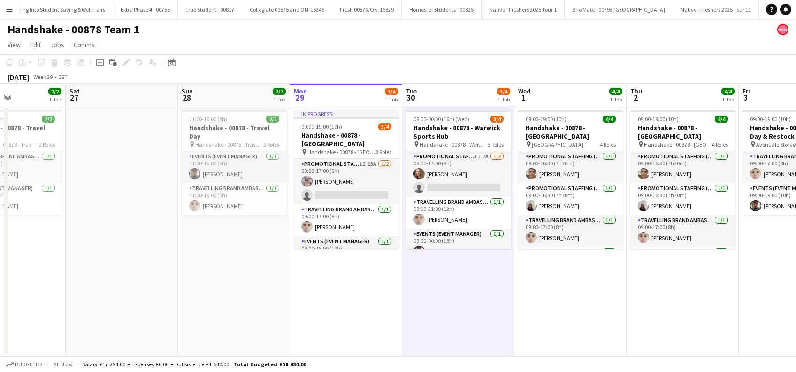
drag, startPoint x: 493, startPoint y: 306, endPoint x: 612, endPoint y: 296, distance: 119.1
click at [612, 296] on app-calendar-viewport "Wed 24 4/4 1 Job Thu 25 4/4 1 Job Fri 26 2/2 1 Job Sat 27 Sun 28 2/2 1 Job Mon …" at bounding box center [398, 220] width 796 height 272
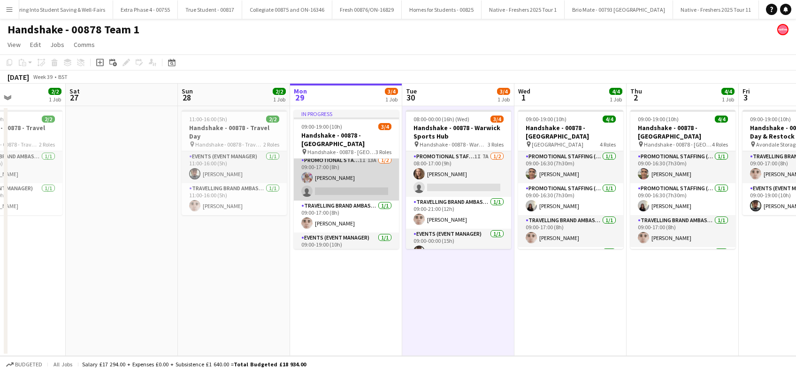
scroll to position [0, 0]
click at [348, 188] on app-card-role "Promotional Staffing (Brand Ambassadors) 1I 13A 1/2 09:00-17:00 (8h) Lucy Franc…" at bounding box center [346, 182] width 105 height 46
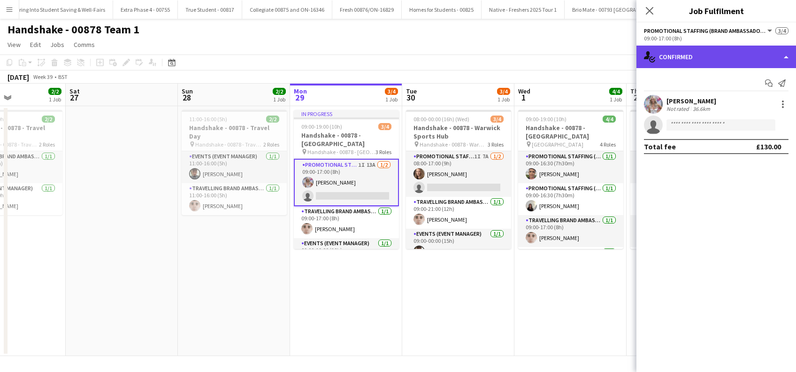
click at [720, 62] on div "single-neutral-actions-check-2 Confirmed" at bounding box center [717, 57] width 160 height 23
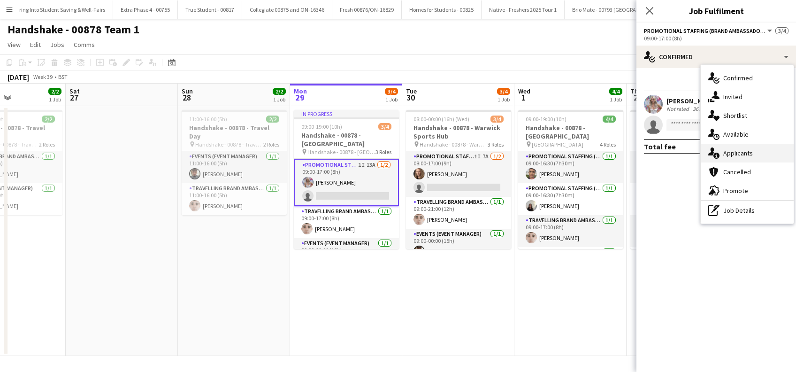
click at [738, 151] on span "Applicants" at bounding box center [738, 153] width 30 height 8
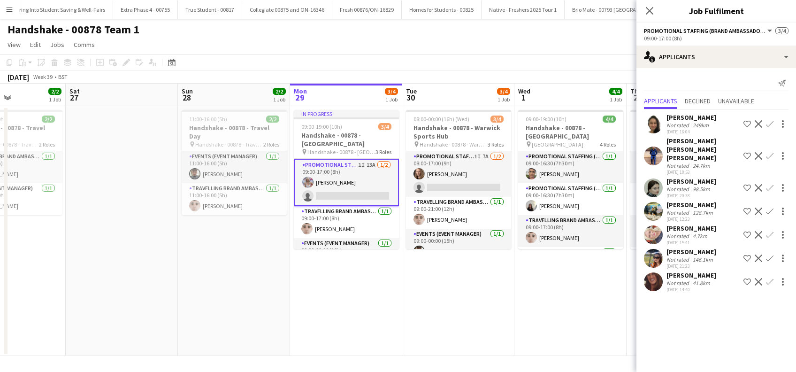
click at [700, 247] on div "Sarah Sharpe" at bounding box center [692, 251] width 50 height 8
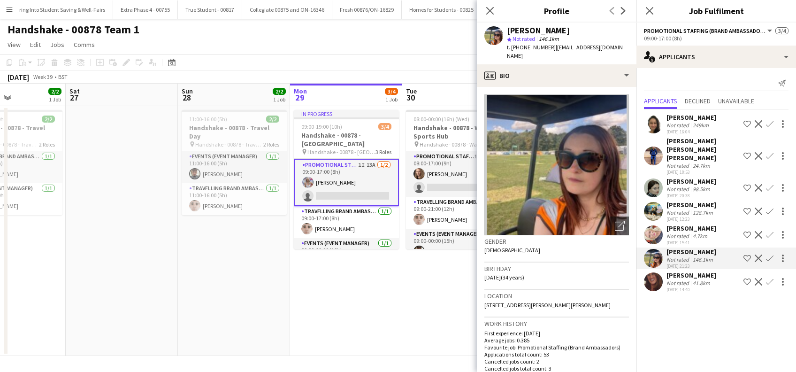
click at [693, 224] on div "Tara Greaves" at bounding box center [692, 228] width 50 height 8
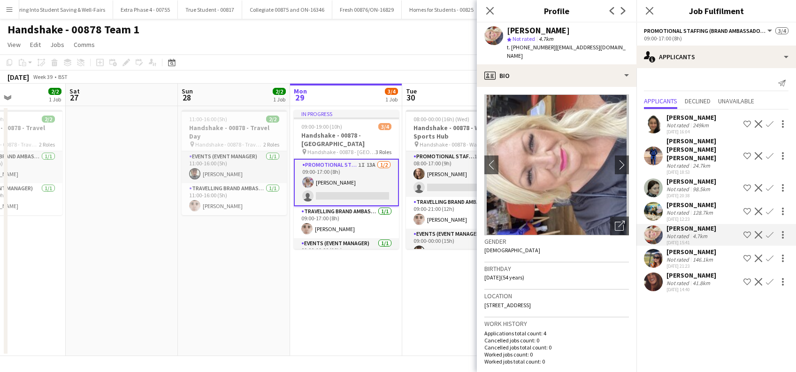
click at [703, 138] on div "Syed Taimoor Shah Shirazi" at bounding box center [703, 149] width 73 height 25
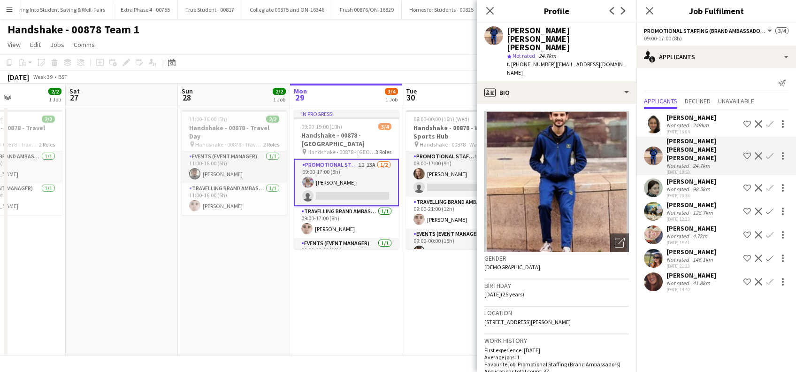
click at [694, 271] on div "Rosie Farnell" at bounding box center [692, 275] width 50 height 8
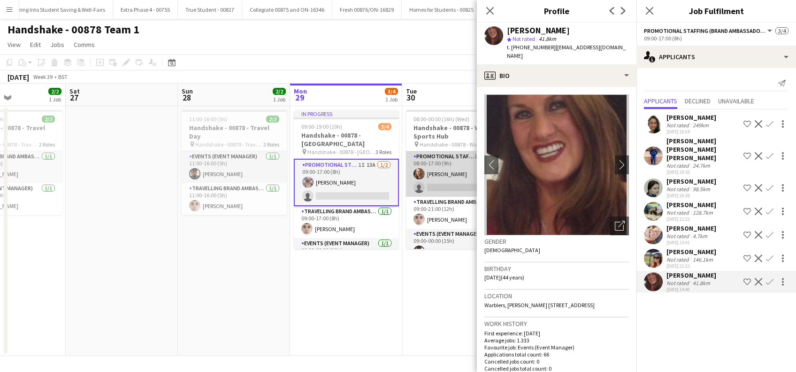
click at [461, 188] on app-card-role "Promotional Staffing (Brand Ambassadors) 1I 7A 1/2 08:00-17:00 (9h) Crystal Par…" at bounding box center [458, 174] width 105 height 46
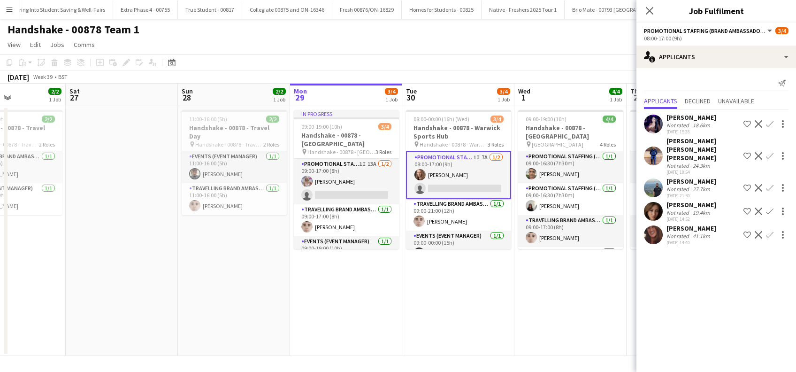
click at [691, 119] on div "Aalia Nawaz" at bounding box center [692, 117] width 50 height 8
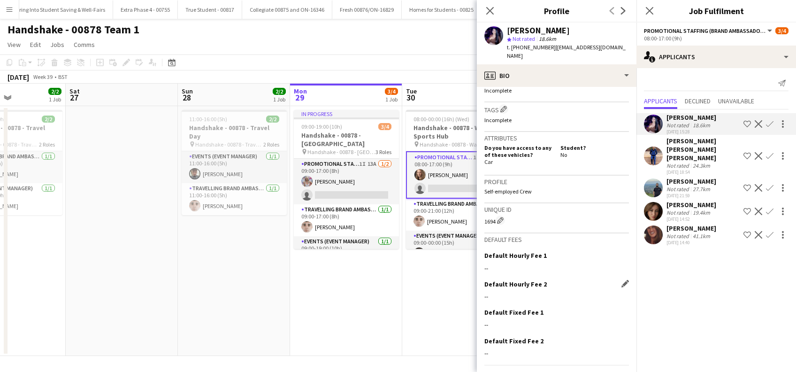
scroll to position [369, 0]
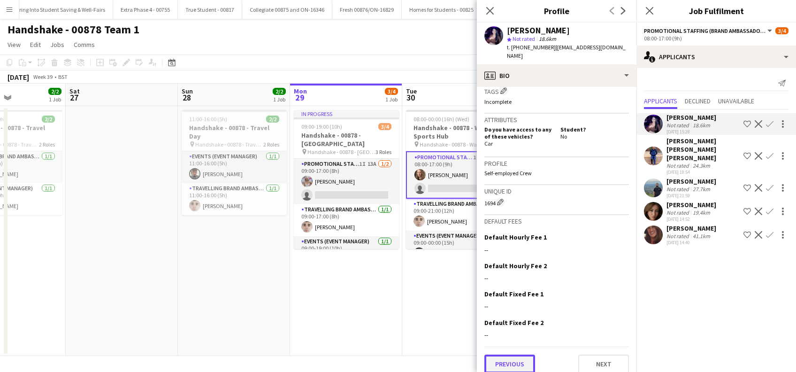
click at [520, 354] on button "Previous" at bounding box center [509, 363] width 51 height 19
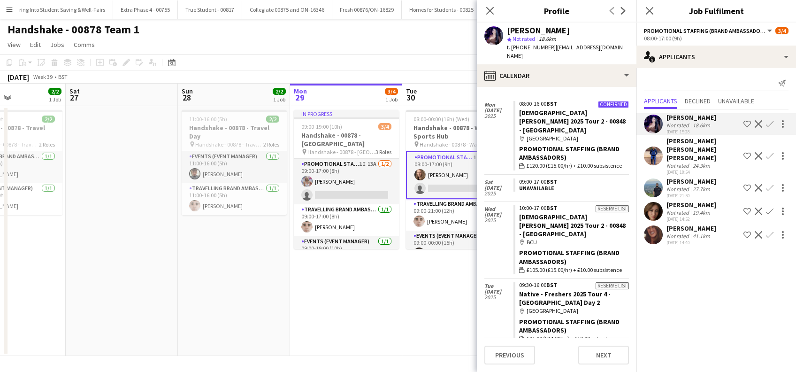
scroll to position [438, 0]
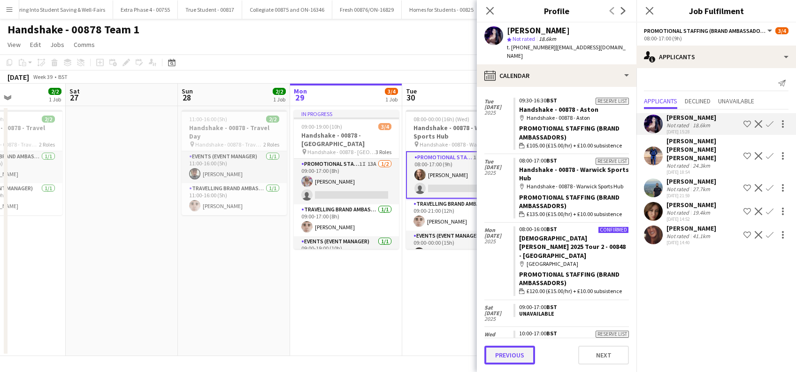
click at [505, 351] on button "Previous" at bounding box center [509, 355] width 51 height 19
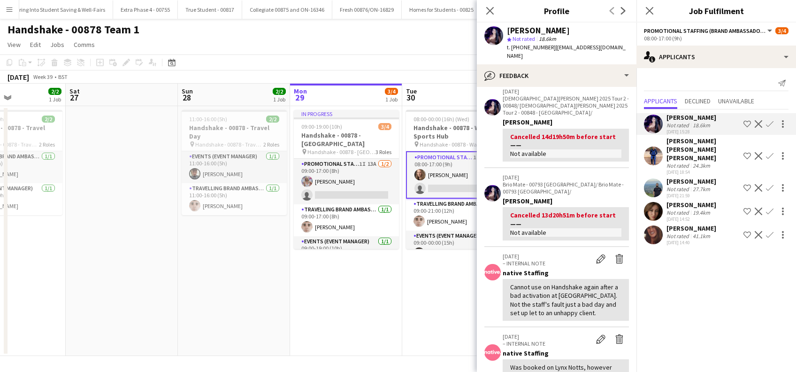
scroll to position [250, 0]
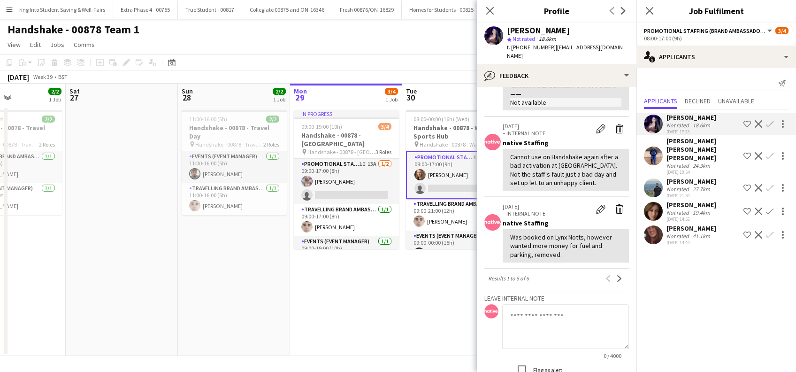
click at [696, 207] on div "Athena Roughton" at bounding box center [692, 204] width 50 height 8
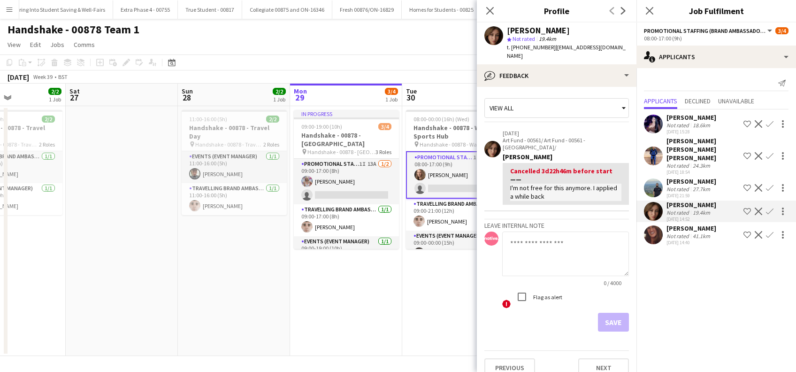
click at [693, 229] on div "Rosie Farnell" at bounding box center [692, 228] width 50 height 8
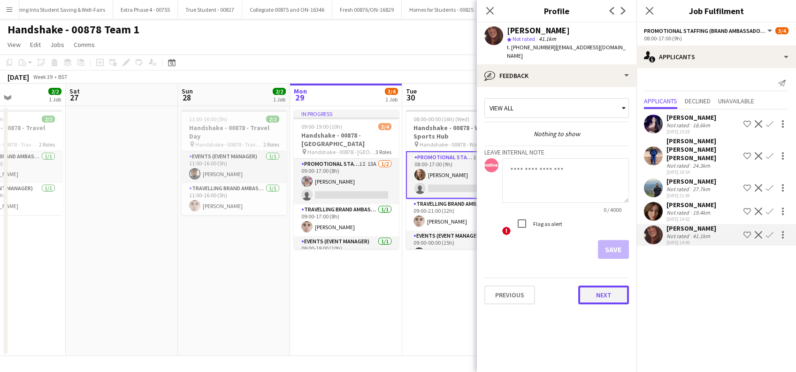
click at [607, 292] on button "Next" at bounding box center [603, 294] width 51 height 19
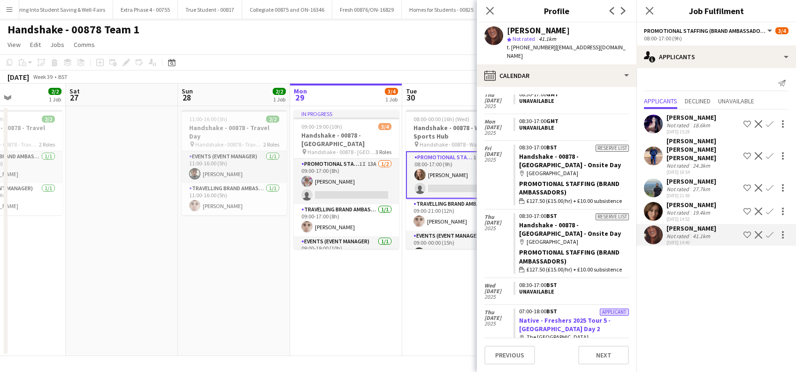
scroll to position [0, 0]
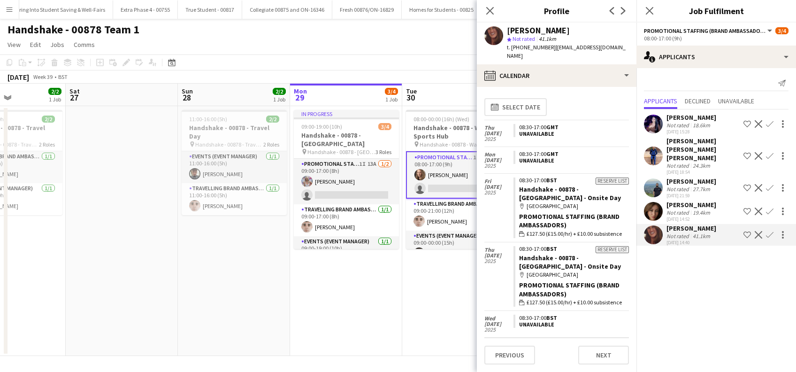
click at [395, 336] on app-date-cell "In progress 09:00-19:00 (10h) 3/4 Handshake - 00878 - Warwick pin Handshake - 0…" at bounding box center [346, 231] width 112 height 250
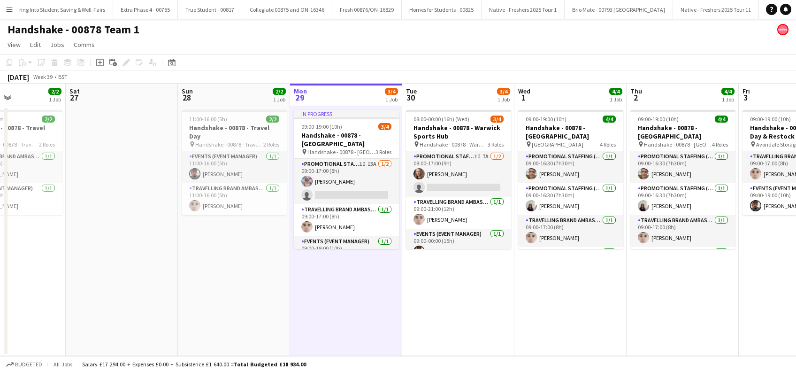
scroll to position [0, 270]
click at [444, 328] on app-date-cell "08:00-00:00 (16h) (Wed) 3/4 Handshake - 00878 - Warwick Sports Hub pin Handshak…" at bounding box center [459, 231] width 112 height 250
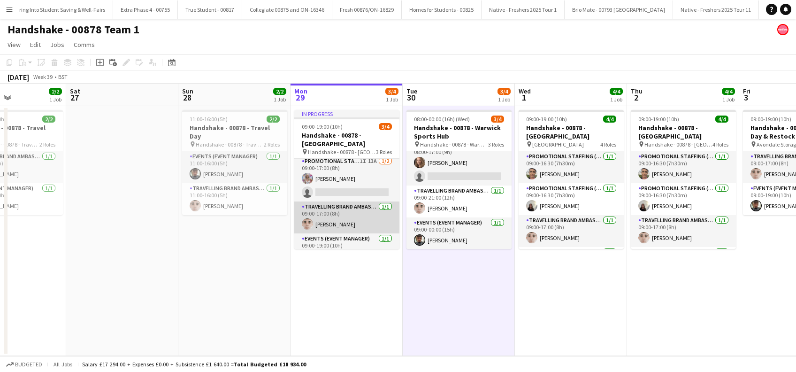
scroll to position [0, 0]
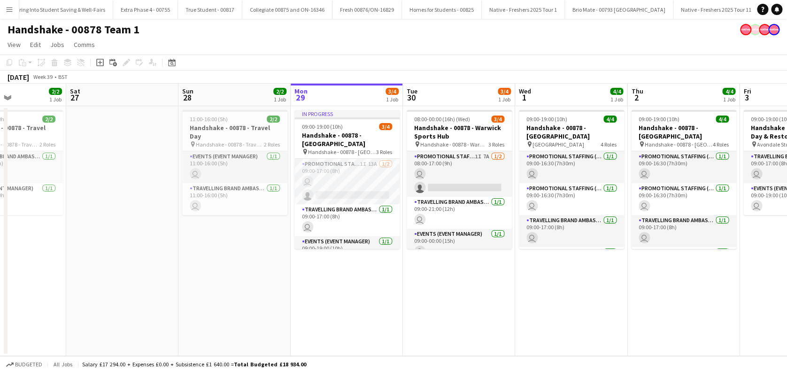
click at [225, 301] on app-date-cell "11:00-16:00 (5h) 2/2 Handshake - 00878 - Travel Day pin Handshake - 00878 - Tra…" at bounding box center [234, 231] width 112 height 250
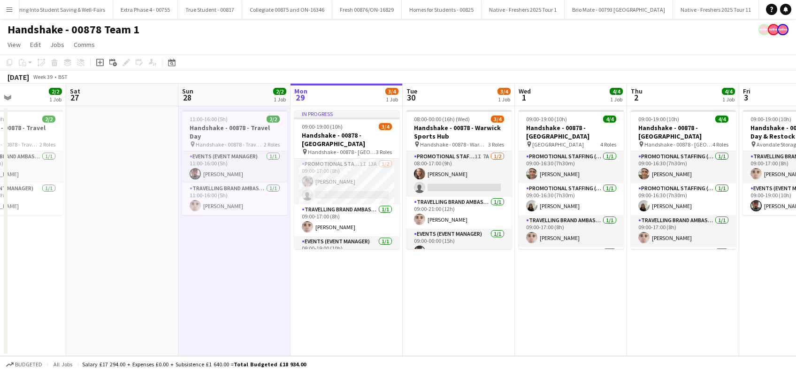
click at [368, 260] on app-date-cell "In progress 09:00-19:00 (10h) 3/4 Handshake - 00878 - Warwick pin Handshake - 0…" at bounding box center [347, 231] width 112 height 250
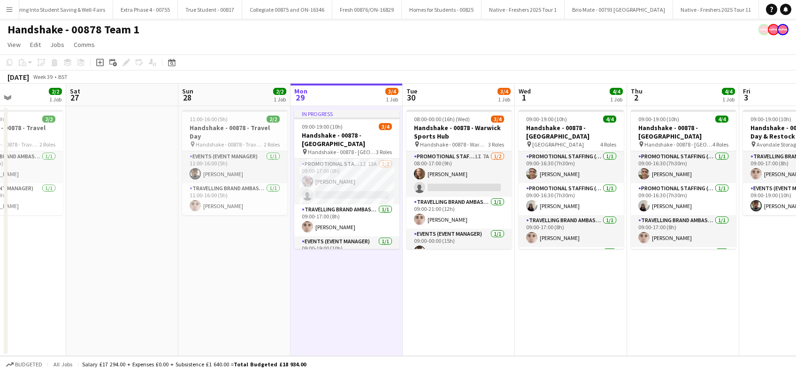
click at [458, 281] on app-date-cell "08:00-00:00 (16h) (Wed) 3/4 Handshake - 00878 - Warwick Sports Hub pin Handshak…" at bounding box center [459, 231] width 112 height 250
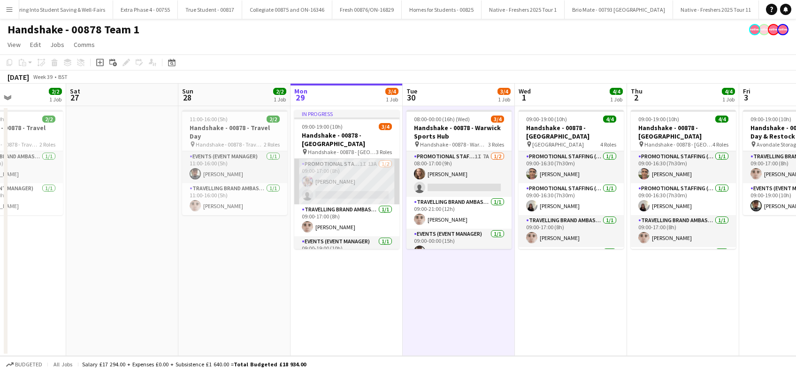
scroll to position [11, 0]
click at [338, 161] on app-card-role "Promotional Staffing (Brand Ambassadors) 1I 13A 1/2 09:00-17:00 (8h) Lucy Franc…" at bounding box center [346, 171] width 105 height 46
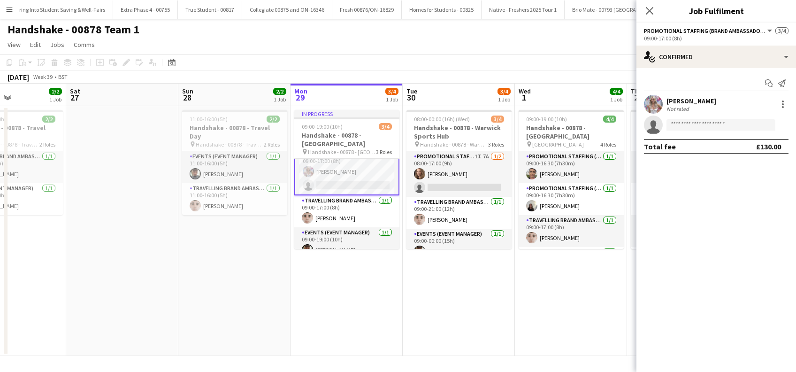
scroll to position [11, 0]
click at [698, 100] on div "Lucy Francis" at bounding box center [692, 101] width 50 height 8
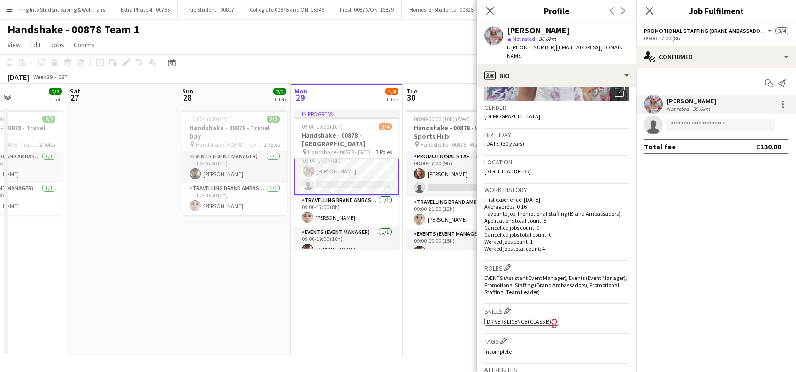
scroll to position [0, 0]
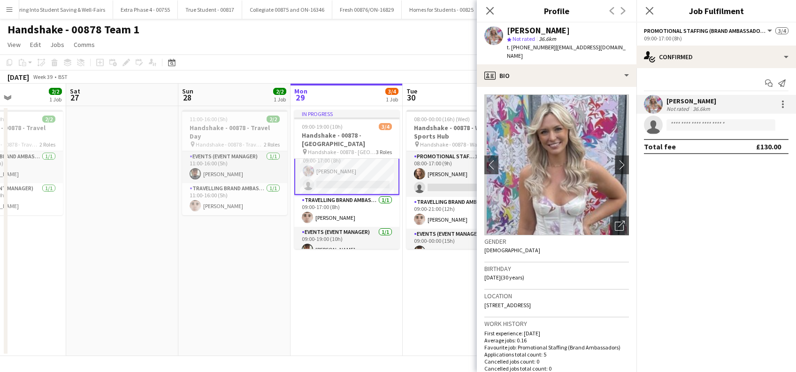
click at [655, 11] on div "Close pop-in" at bounding box center [650, 11] width 26 height 22
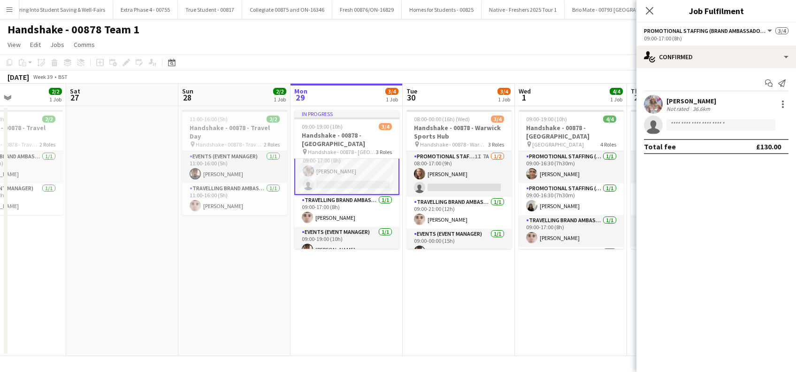
click at [349, 290] on app-date-cell "In progress 09:00-19:00 (10h) 3/4 Handshake - 00878 - Warwick pin Handshake - 0…" at bounding box center [347, 231] width 112 height 250
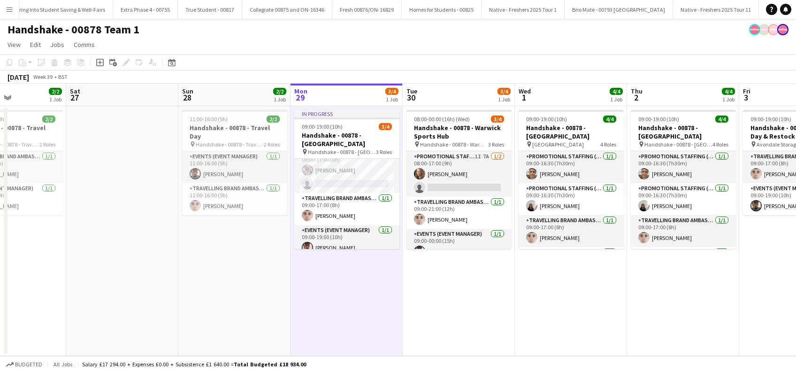
scroll to position [11, 0]
click at [483, 312] on app-date-cell "08:00-00:00 (16h) (Wed) 3/4 Handshake - 00878 - Warwick Sports Hub pin Handshak…" at bounding box center [459, 231] width 112 height 250
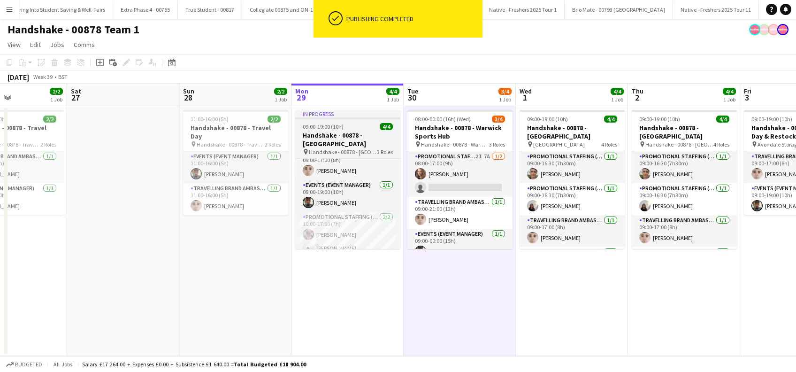
scroll to position [0, 0]
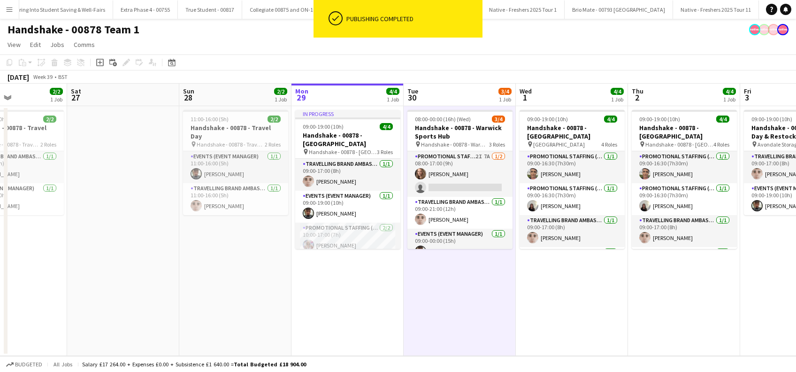
click at [357, 293] on app-date-cell "In progress 09:00-19:00 (10h) 4/4 Handshake - 00878 - Warwick pin Handshake - 0…" at bounding box center [348, 231] width 112 height 250
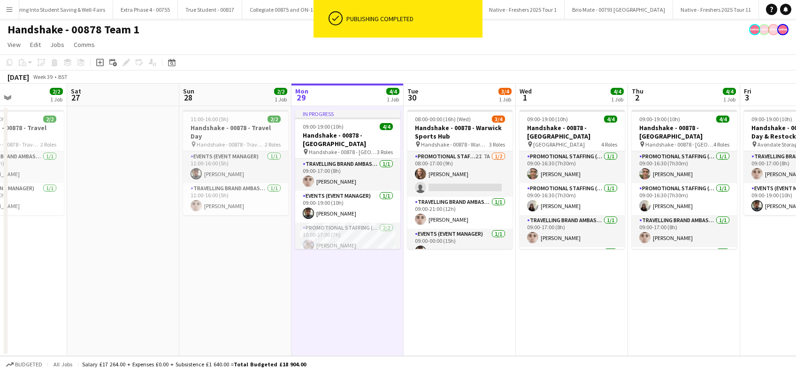
click at [462, 296] on app-date-cell "08:00-00:00 (16h) (Wed) 3/4 Handshake - 00878 - Warwick Sports Hub pin Handshak…" at bounding box center [460, 231] width 112 height 250
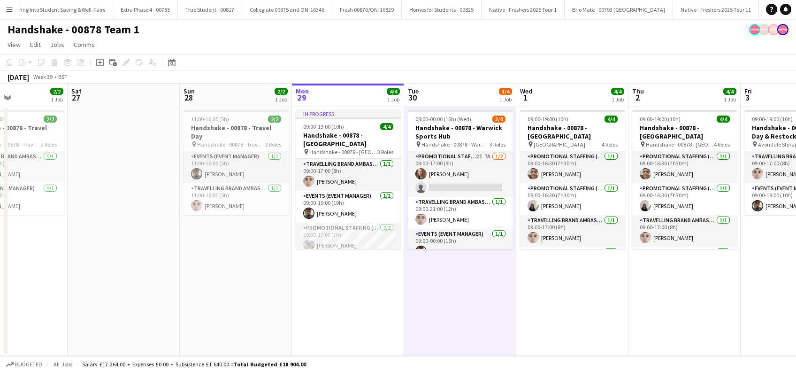
click at [331, 278] on app-date-cell "In progress 09:00-19:00 (10h) 4/4 Handshake - 00878 - Warwick pin Handshake - 0…" at bounding box center [348, 231] width 112 height 250
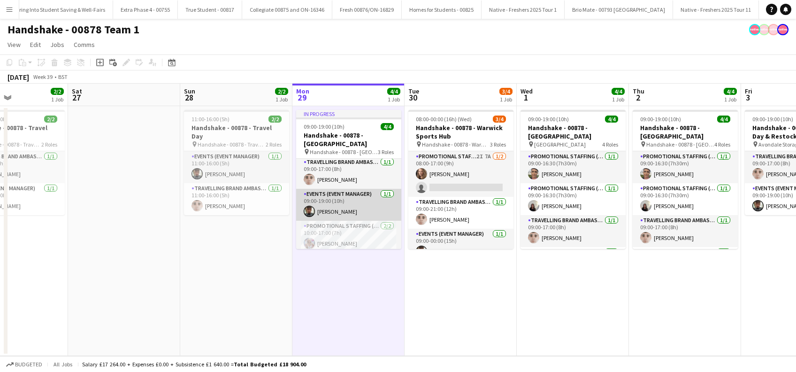
scroll to position [0, 0]
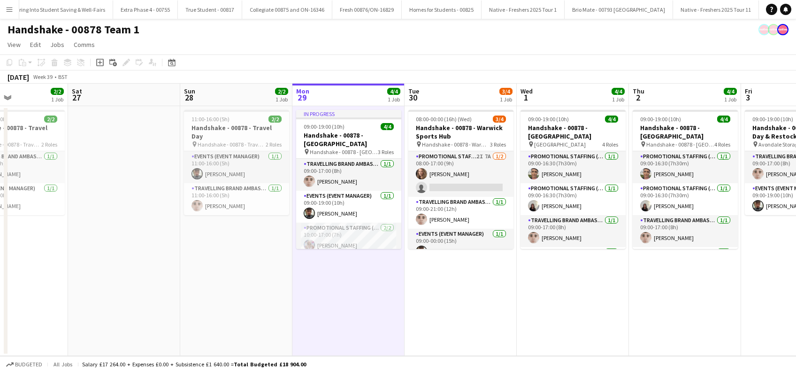
click at [318, 281] on app-date-cell "In progress 09:00-19:00 (10h) 4/4 Handshake - 00878 - Warwick pin Handshake - 0…" at bounding box center [348, 231] width 112 height 250
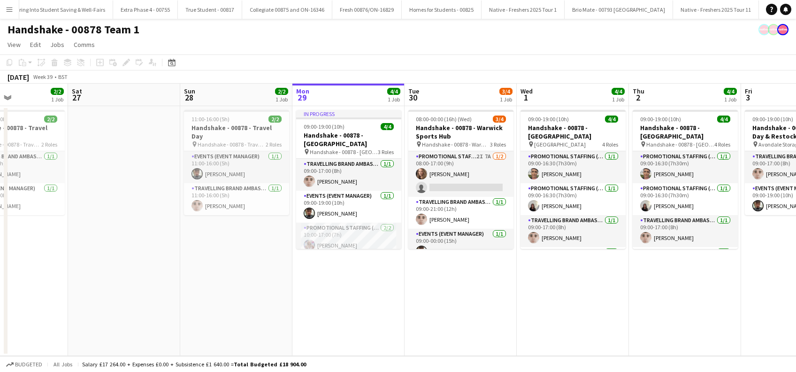
click at [454, 295] on app-date-cell "08:00-00:00 (16h) (Wed) 3/4 Handshake - 00878 - Warwick Sports Hub pin Handshak…" at bounding box center [461, 231] width 112 height 250
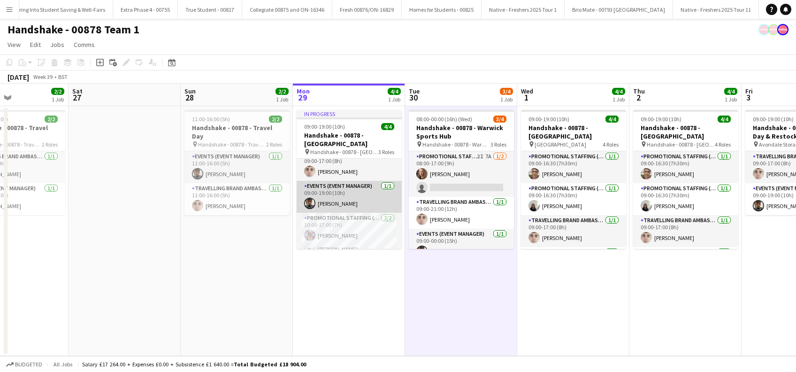
scroll to position [11, 0]
click at [346, 277] on app-date-cell "In progress 09:00-19:00 (10h) 4/4 Handshake - 00878 - Warwick pin Handshake - 0…" at bounding box center [349, 231] width 112 height 250
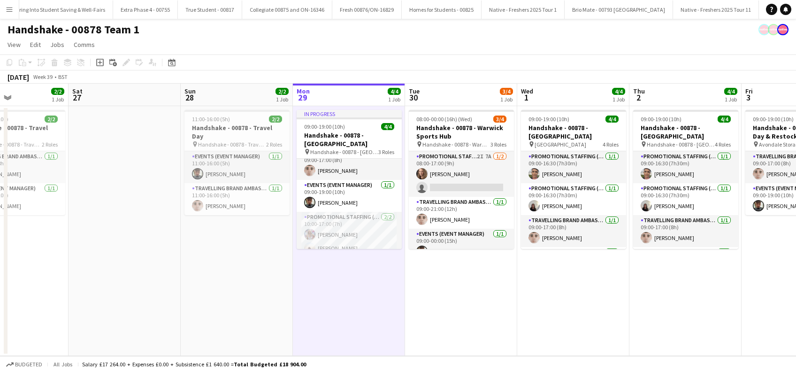
click at [446, 292] on app-date-cell "08:00-00:00 (16h) (Wed) 3/4 Handshake - 00878 - Warwick Sports Hub pin Handshak…" at bounding box center [461, 231] width 112 height 250
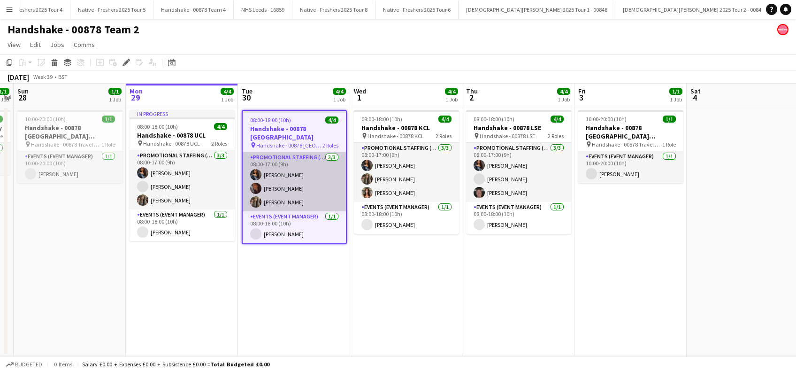
scroll to position [0, 4506]
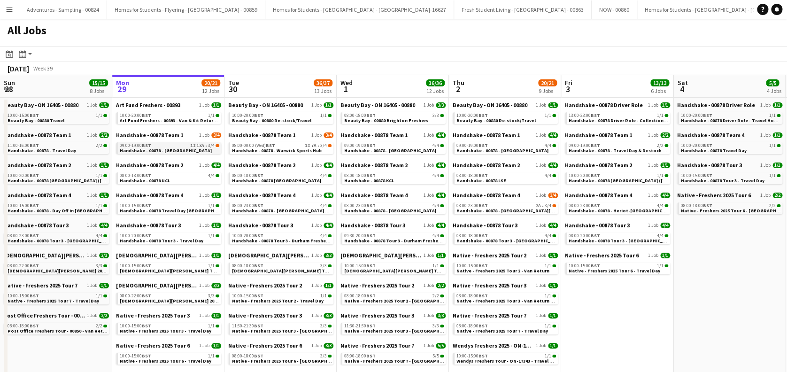
click at [174, 150] on span "Handshake - 00878 - [GEOGRAPHIC_DATA]" at bounding box center [166, 150] width 92 height 6
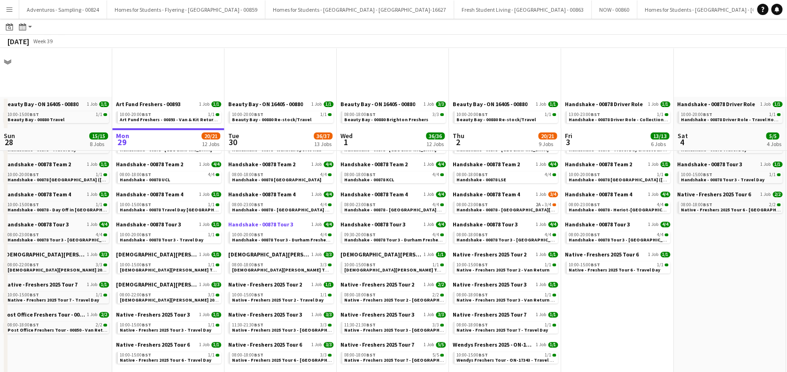
scroll to position [125, 0]
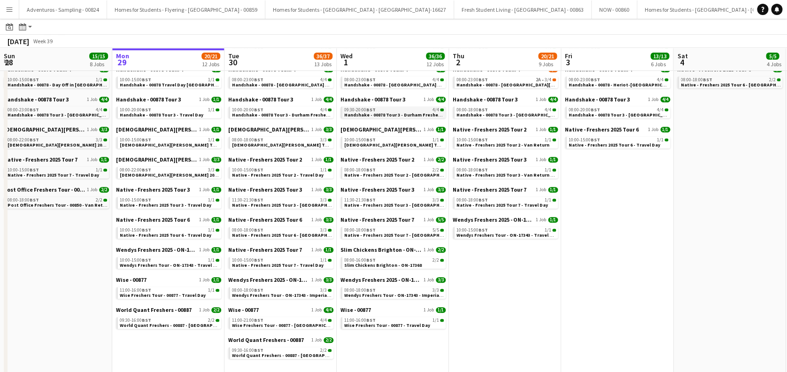
click at [394, 114] on span "Handshake - 00878 Tour 3 - Durham Freshers Day 2" at bounding box center [399, 115] width 111 height 6
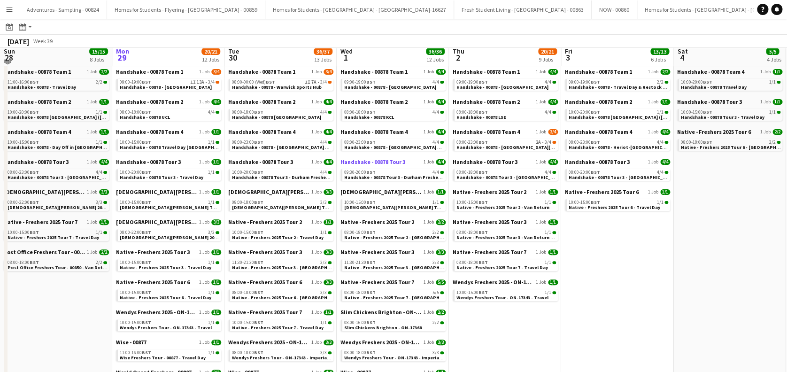
scroll to position [0, 0]
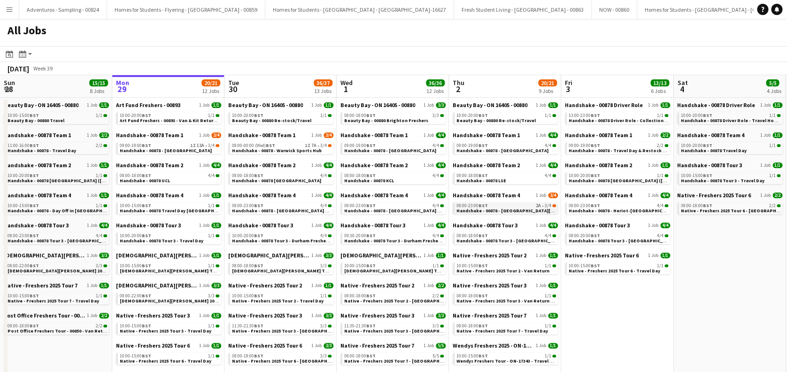
click at [513, 210] on span "Handshake - 00878 - [GEOGRAPHIC_DATA][PERSON_NAME] On Site Day" at bounding box center [534, 211] width 157 height 6
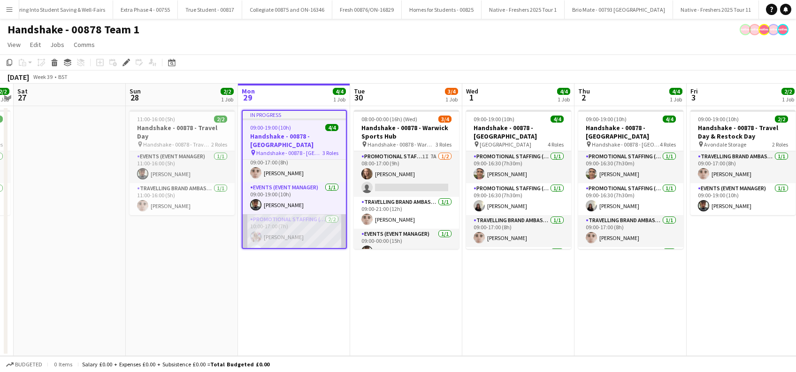
scroll to position [12, 0]
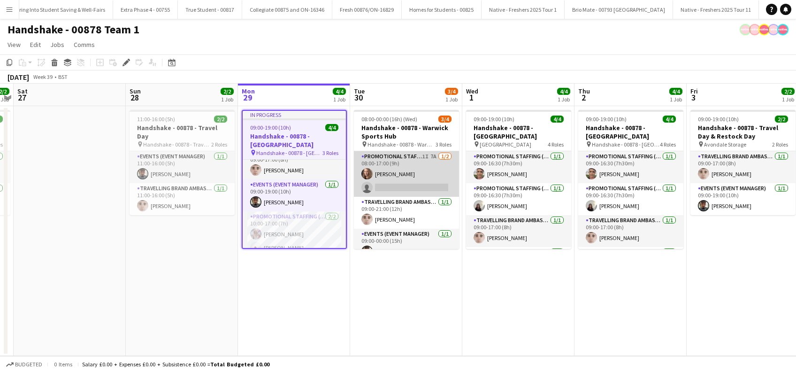
click at [403, 188] on app-card-role "Promotional Staffing (Brand Ambassadors) 1I 7A [DATE] 08:00-17:00 (9h) [PERSON_…" at bounding box center [406, 174] width 105 height 46
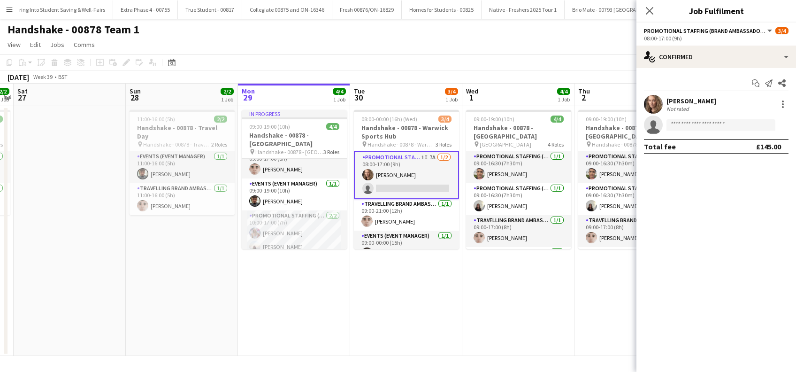
scroll to position [11, 0]
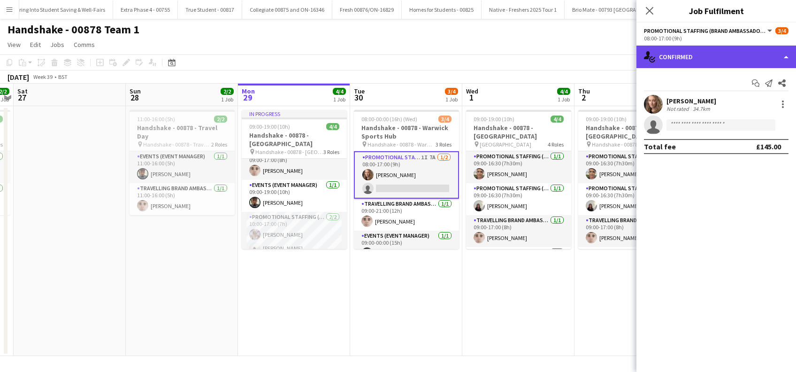
click at [713, 59] on div "single-neutral-actions-check-2 Confirmed" at bounding box center [717, 57] width 160 height 23
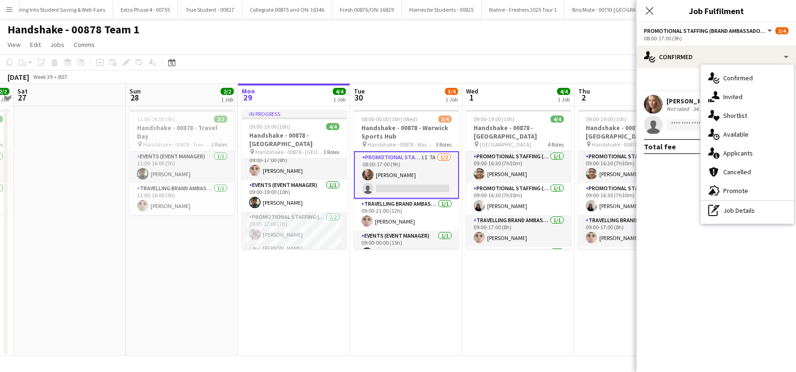
click at [741, 96] on span "Invited" at bounding box center [732, 96] width 19 height 8
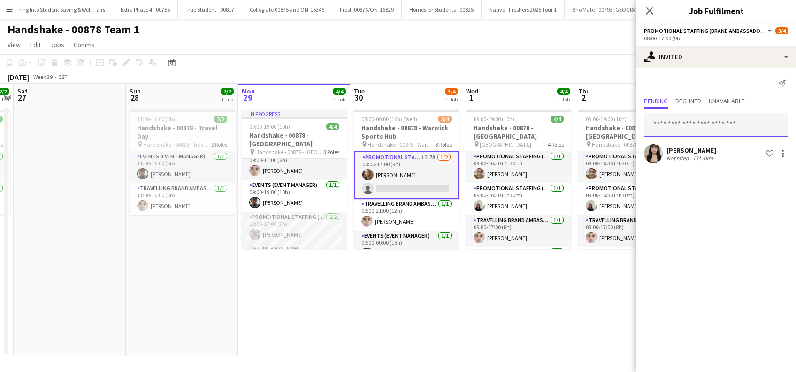
click at [665, 116] on input "text" at bounding box center [716, 124] width 145 height 23
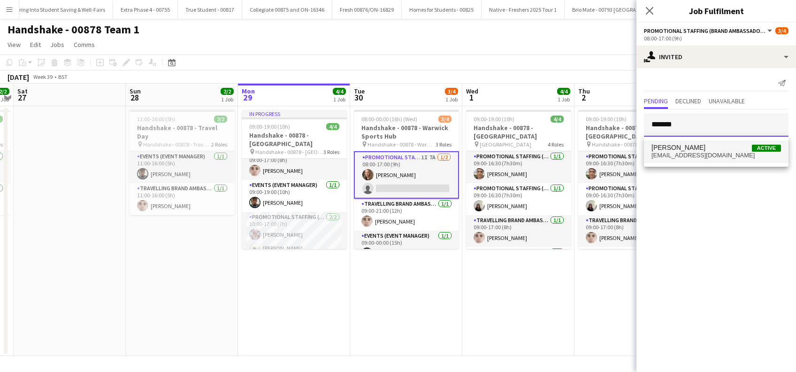
type input "*******"
click at [702, 150] on span "Vandana sookmin Runjeet" at bounding box center [679, 148] width 54 height 8
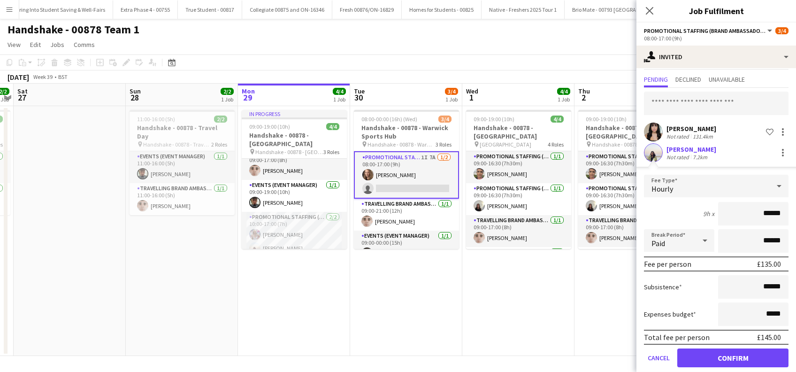
scroll to position [33, 0]
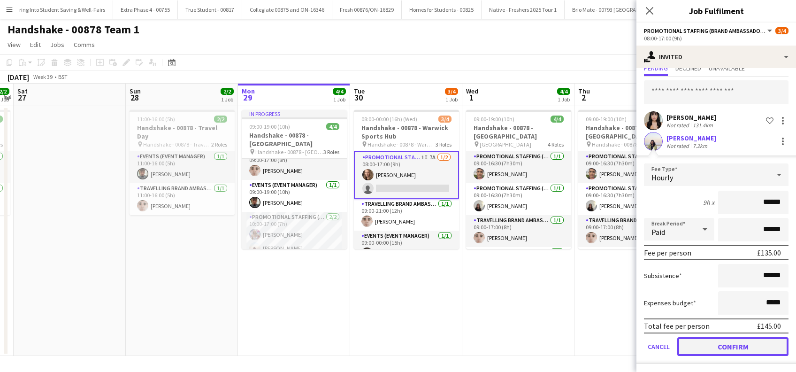
click at [730, 345] on button "Confirm" at bounding box center [732, 346] width 111 height 19
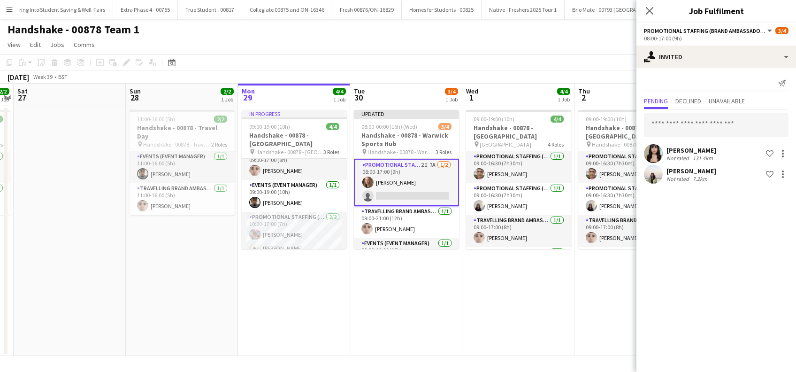
scroll to position [0, 0]
click at [650, 12] on icon at bounding box center [649, 10] width 9 height 9
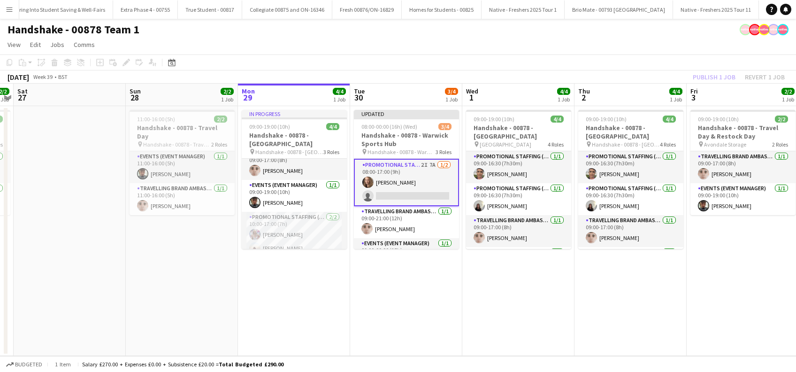
drag, startPoint x: 417, startPoint y: 282, endPoint x: 431, endPoint y: 282, distance: 13.6
click at [417, 282] on app-date-cell "Updated 08:00-00:00 (16h) (Wed) 3/4 Handshake - 00878 - Warwick Sports Hub pin …" at bounding box center [406, 231] width 112 height 250
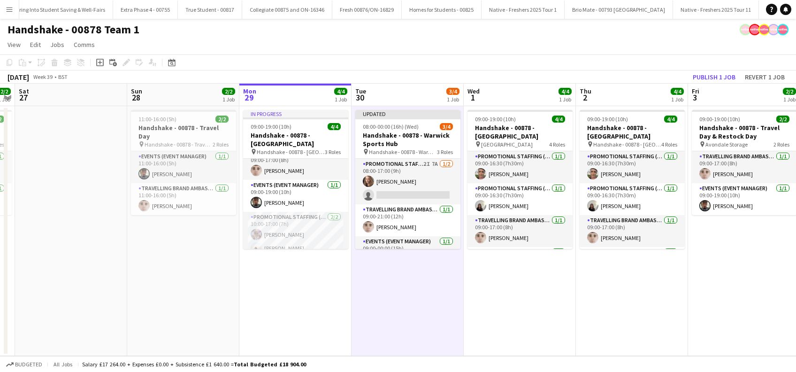
click at [488, 285] on app-date-cell "09:00-19:00 (10h) 4/4 Handshake - 00878 - University of Leeds pin University of…" at bounding box center [520, 231] width 112 height 250
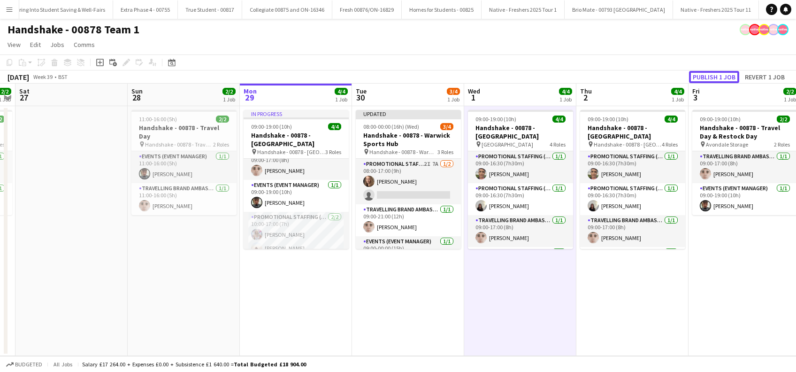
click at [708, 75] on button "Publish 1 job" at bounding box center [714, 77] width 50 height 12
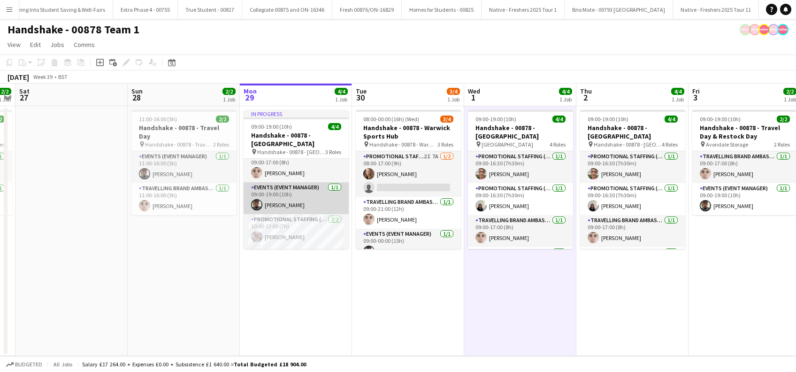
scroll to position [11, 0]
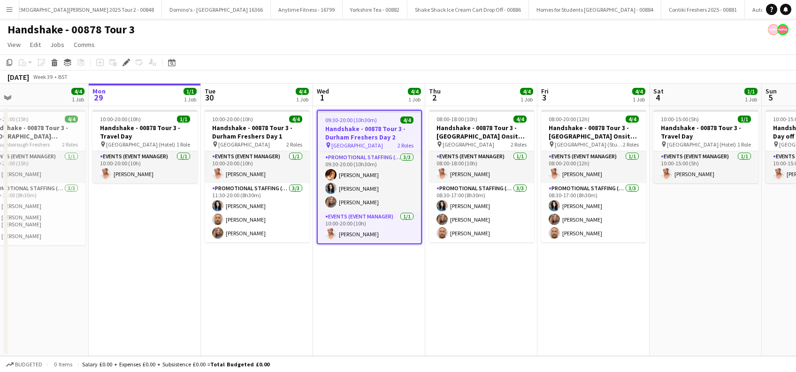
drag, startPoint x: 203, startPoint y: 282, endPoint x: 258, endPoint y: 282, distance: 54.9
click at [258, 281] on app-calendar-viewport "Fri 26 1/1 1 Job Sat 27 3/4 1 Job Sun 28 4/4 1 Job Mon 29 1/1 1 Job Tue 30 4/4 …" at bounding box center [398, 220] width 796 height 272
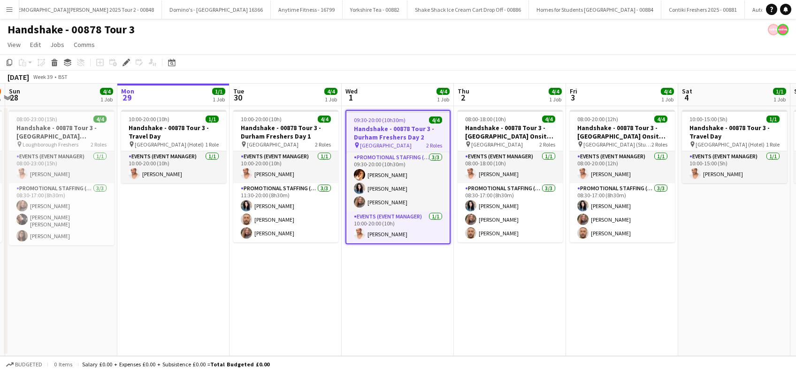
scroll to position [0, 237]
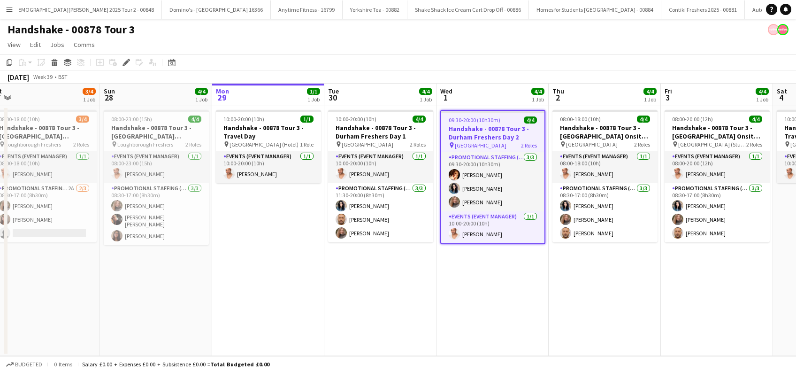
drag, startPoint x: 268, startPoint y: 292, endPoint x: 383, endPoint y: 296, distance: 115.1
click at [383, 296] on app-calendar-viewport "Thu 25 4/4 1 Job Fri 26 1/1 1 Job Sat 27 3/4 1 Job Sun 28 4/4 1 Job Mon 29 1/1 …" at bounding box center [398, 220] width 796 height 272
click at [248, 273] on app-date-cell "10:00-20:00 (10h) 1/1 Handshake - 00878 Tour 3 - Travel Day pin [GEOGRAPHIC_DAT…" at bounding box center [268, 231] width 112 height 250
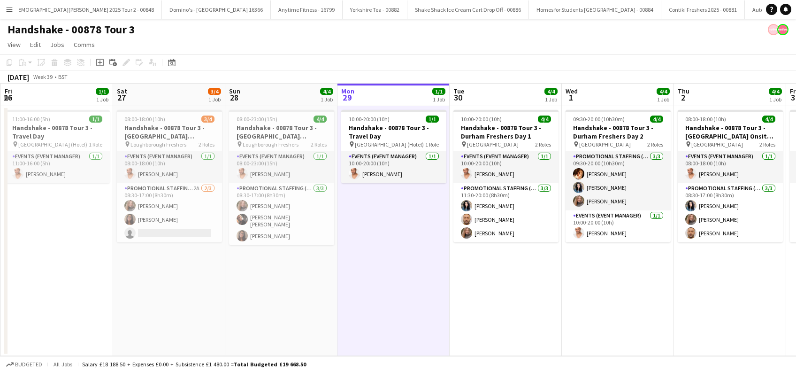
drag, startPoint x: 268, startPoint y: 282, endPoint x: 385, endPoint y: 284, distance: 117.4
click at [385, 284] on app-calendar-viewport "Wed 24 Thu 25 4/4 1 Job Fri 26 1/1 1 Job Sat 27 3/4 1 Job Sun 28 4/4 1 Job Mon …" at bounding box center [398, 220] width 796 height 272
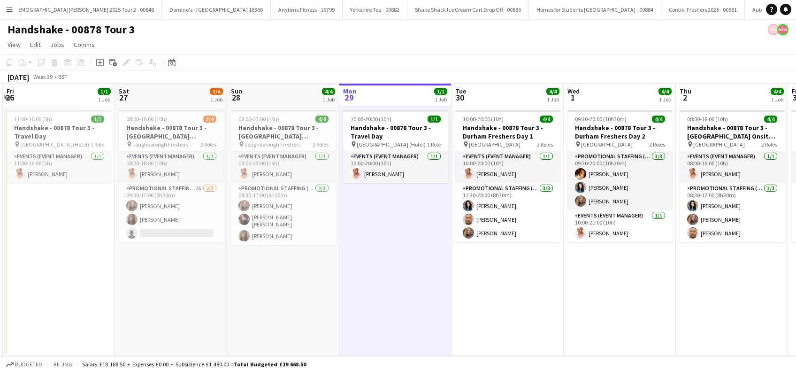
click at [394, 271] on app-date-cell "10:00-20:00 (10h) 1/1 Handshake - 00878 Tour 3 - Travel Day pin [GEOGRAPHIC_DAT…" at bounding box center [395, 231] width 112 height 250
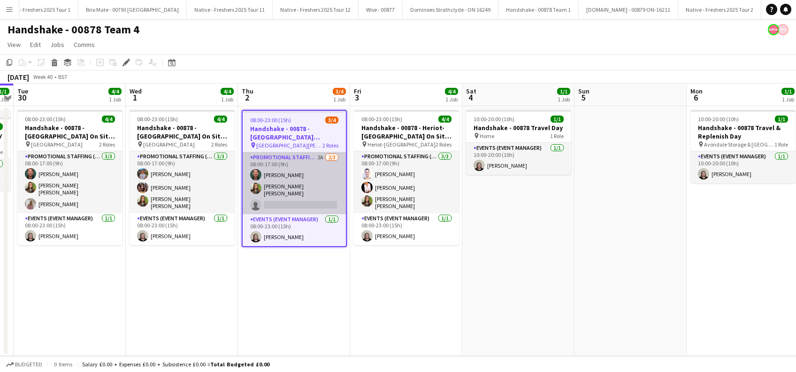
click at [297, 204] on app-card-role "Promotional Staffing (Brand Ambassadors) 2A [DATE] 08:00-17:00 (9h) [PERSON_NAM…" at bounding box center [294, 183] width 103 height 62
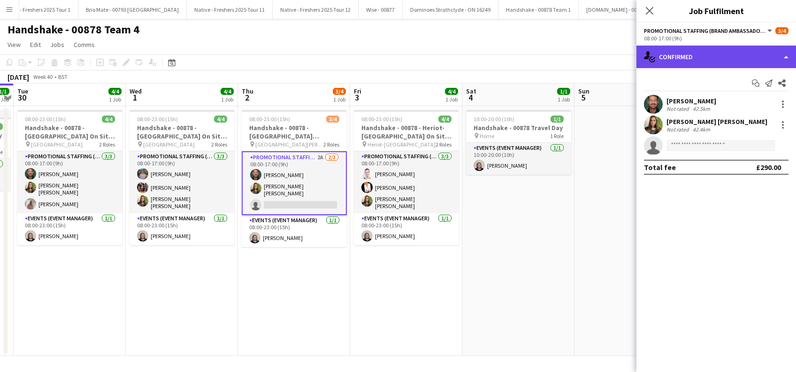
click at [738, 61] on div "single-neutral-actions-check-2 Confirmed" at bounding box center [717, 57] width 160 height 23
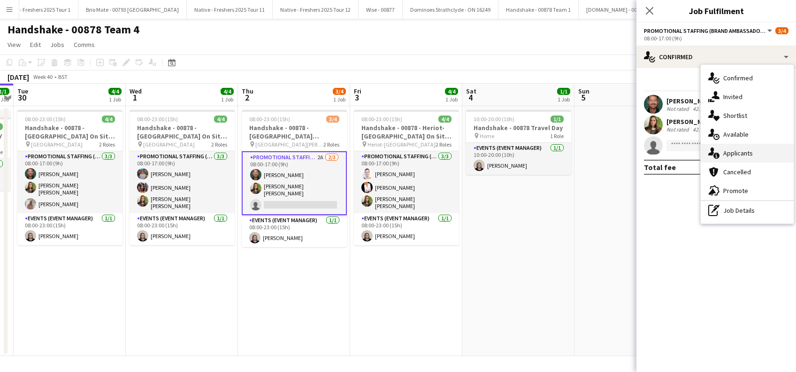
click at [737, 154] on span "Applicants" at bounding box center [738, 153] width 30 height 8
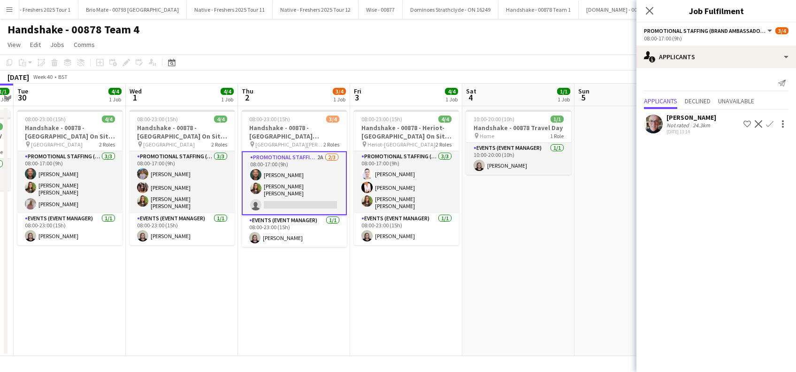
click at [697, 118] on div "[PERSON_NAME]" at bounding box center [692, 117] width 50 height 8
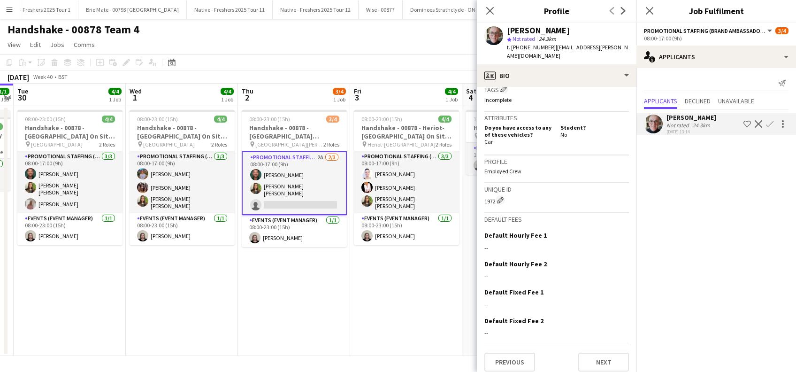
scroll to position [417, 0]
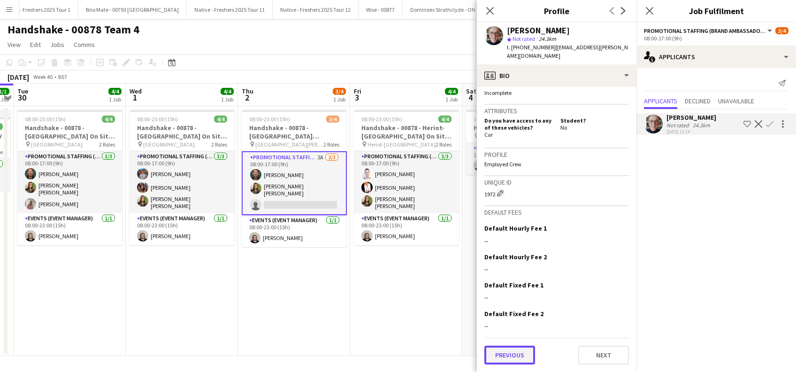
click at [516, 353] on button "Previous" at bounding box center [509, 355] width 51 height 19
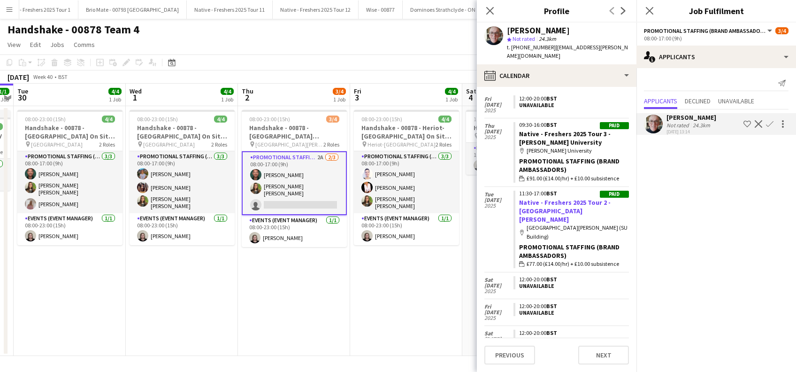
scroll to position [688, 0]
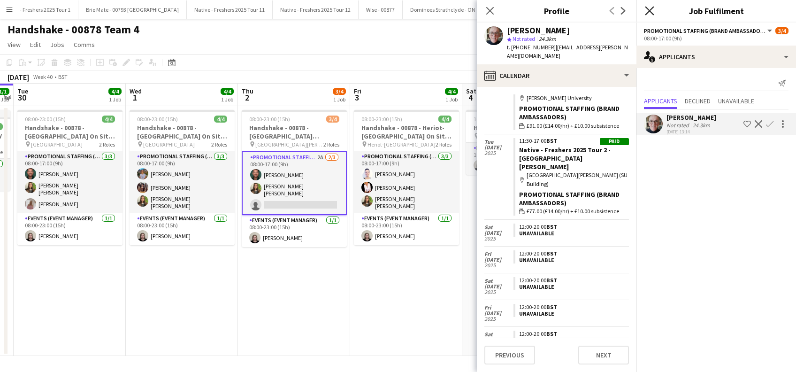
click at [650, 11] on icon at bounding box center [649, 10] width 9 height 9
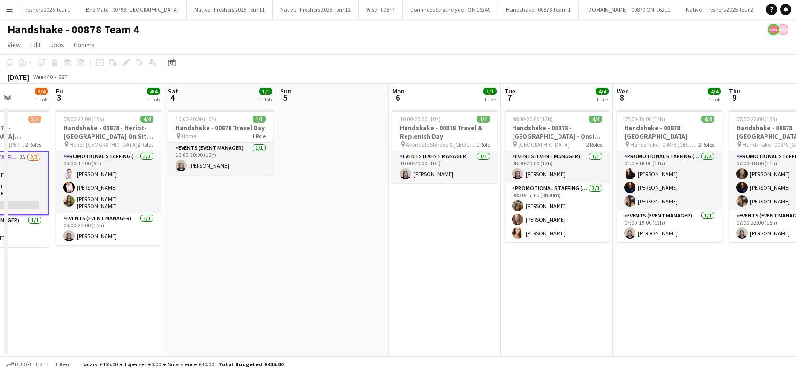
drag, startPoint x: 618, startPoint y: 240, endPoint x: 445, endPoint y: 285, distance: 179.6
click at [323, 328] on app-calendar-viewport "Mon 29 1/1 1 Job Tue 30 4/4 1 Job Wed 1 4/4 1 Job Thu 2 3/4 1 Job Fri 3 4/4 1 J…" at bounding box center [398, 220] width 796 height 272
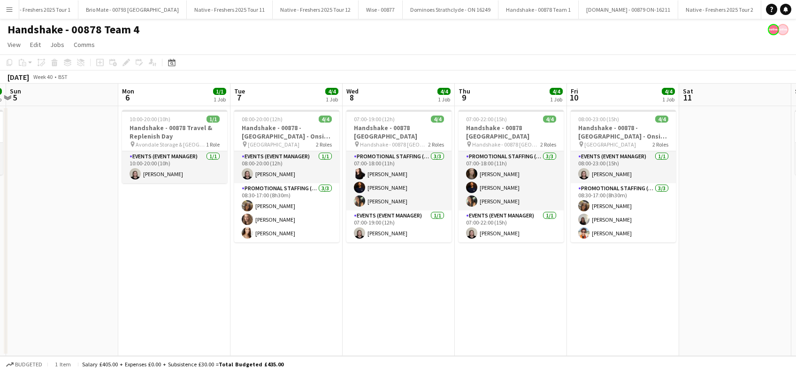
drag, startPoint x: 695, startPoint y: 281, endPoint x: 417, endPoint y: 344, distance: 284.5
click at [421, 346] on app-calendar-viewport "Wed 1 4/4 1 Job Thu 2 3/4 1 Job Fri 3 4/4 1 Job Sat 4 1/1 1 Job Sun 5 Mon 6 1/1…" at bounding box center [398, 220] width 796 height 272
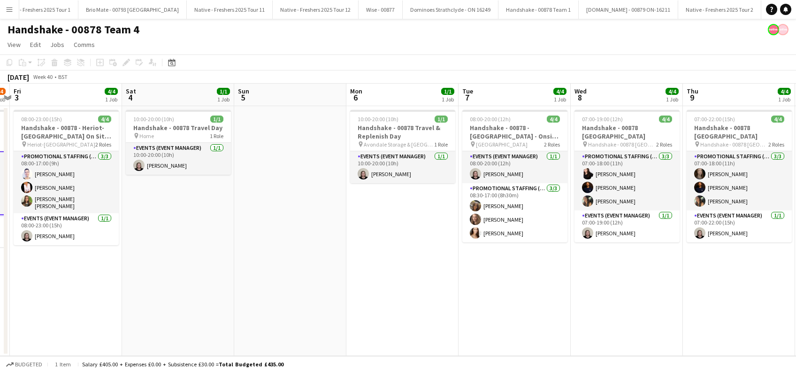
scroll to position [0, 200]
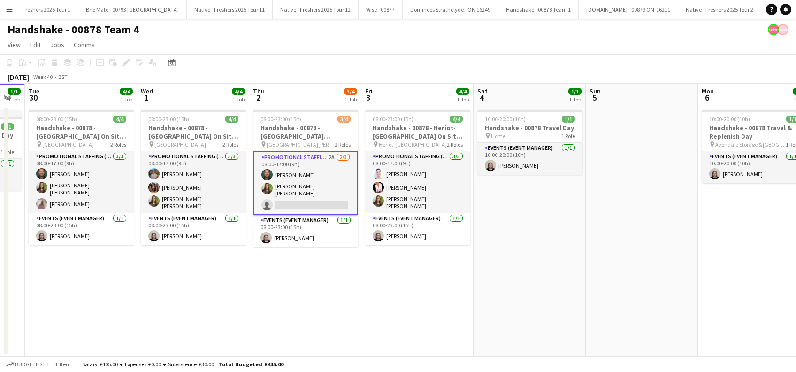
drag, startPoint x: 85, startPoint y: 306, endPoint x: 625, endPoint y: 313, distance: 540.4
click at [664, 312] on app-calendar-viewport "Sun 28 1/1 1 Job Mon 29 1/1 1 Job Tue 30 4/4 1 Job Wed 1 4/4 1 Job Thu 2 3/4 1 …" at bounding box center [398, 220] width 796 height 272
click at [298, 290] on app-date-cell "08:00-23:00 (15h) 3/4 Handshake - 00878 - [GEOGRAPHIC_DATA][PERSON_NAME] On Sit…" at bounding box center [305, 231] width 112 height 250
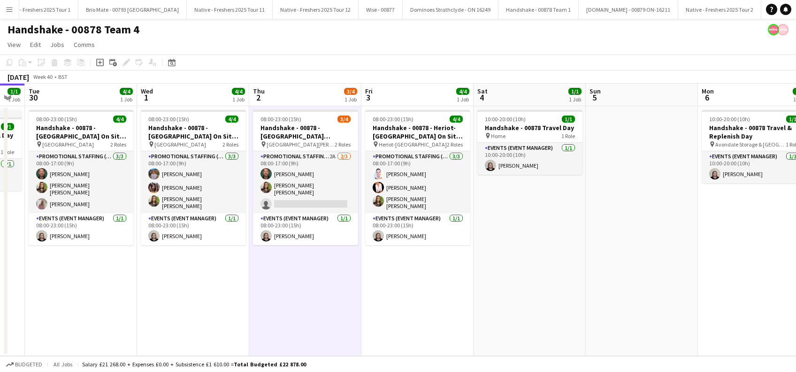
drag, startPoint x: 473, startPoint y: 298, endPoint x: 499, endPoint y: 287, distance: 28.2
click at [473, 298] on app-date-cell "08:00-23:00 (15h) 4/4 Handshake - 00878 - [GEOGRAPHIC_DATA] On Site Day pin Her…" at bounding box center [417, 231] width 112 height 250
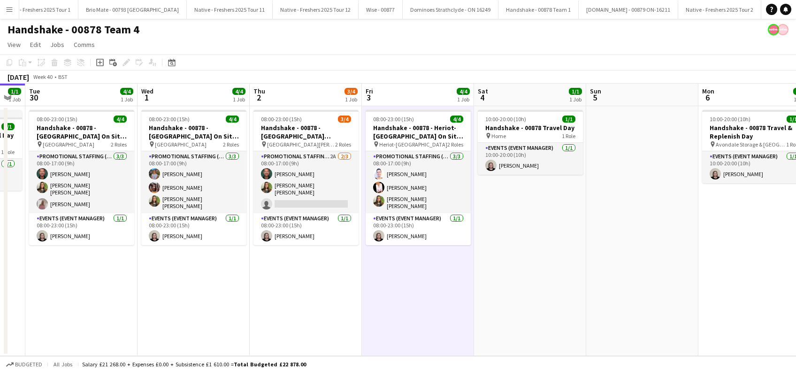
click at [538, 274] on app-date-cell "10:00-20:00 (10h) 1/1 Handshake - 00878 Travel Day pin Home 1 Role Events (Even…" at bounding box center [530, 231] width 112 height 250
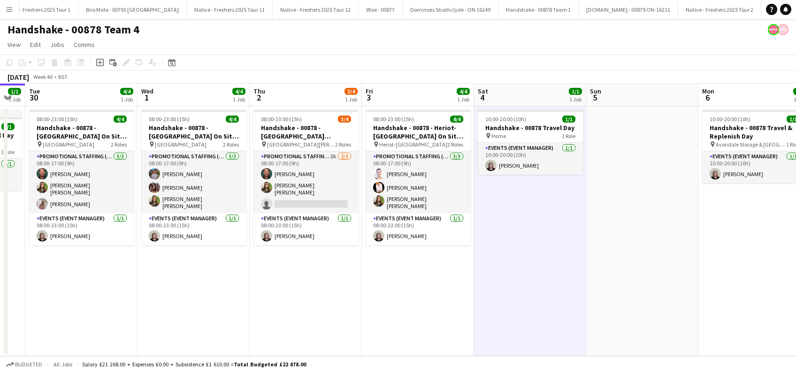
click at [214, 315] on app-date-cell "08:00-23:00 (15h) 4/4 Handshake - 00878 - [GEOGRAPHIC_DATA] On Site Day pin Uni…" at bounding box center [194, 231] width 112 height 250
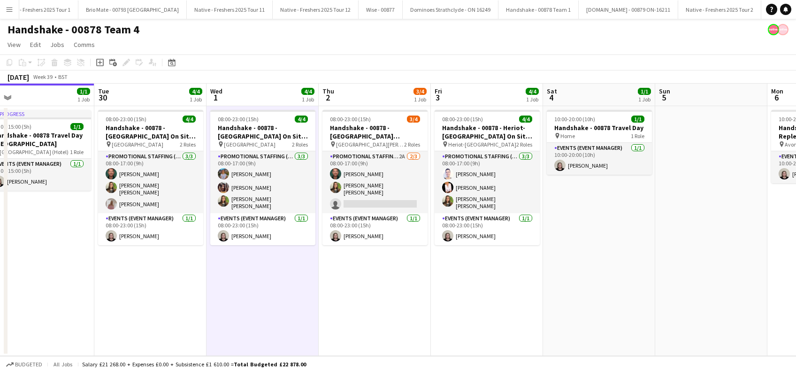
scroll to position [0, 270]
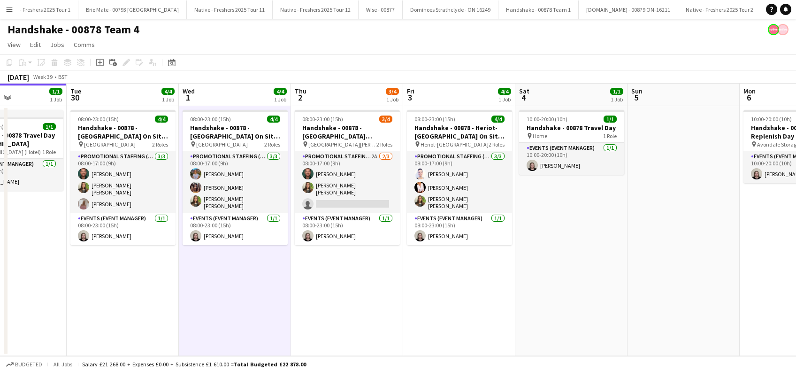
drag, startPoint x: 201, startPoint y: 312, endPoint x: 465, endPoint y: 293, distance: 265.0
click at [465, 293] on app-calendar-viewport "Sat 27 4/4 1 Job Sun 28 1/1 1 Job Mon 29 1/1 1 Job Tue 30 4/4 1 Job Wed 1 4/4 1…" at bounding box center [398, 220] width 796 height 272
